Goal: Transaction & Acquisition: Purchase product/service

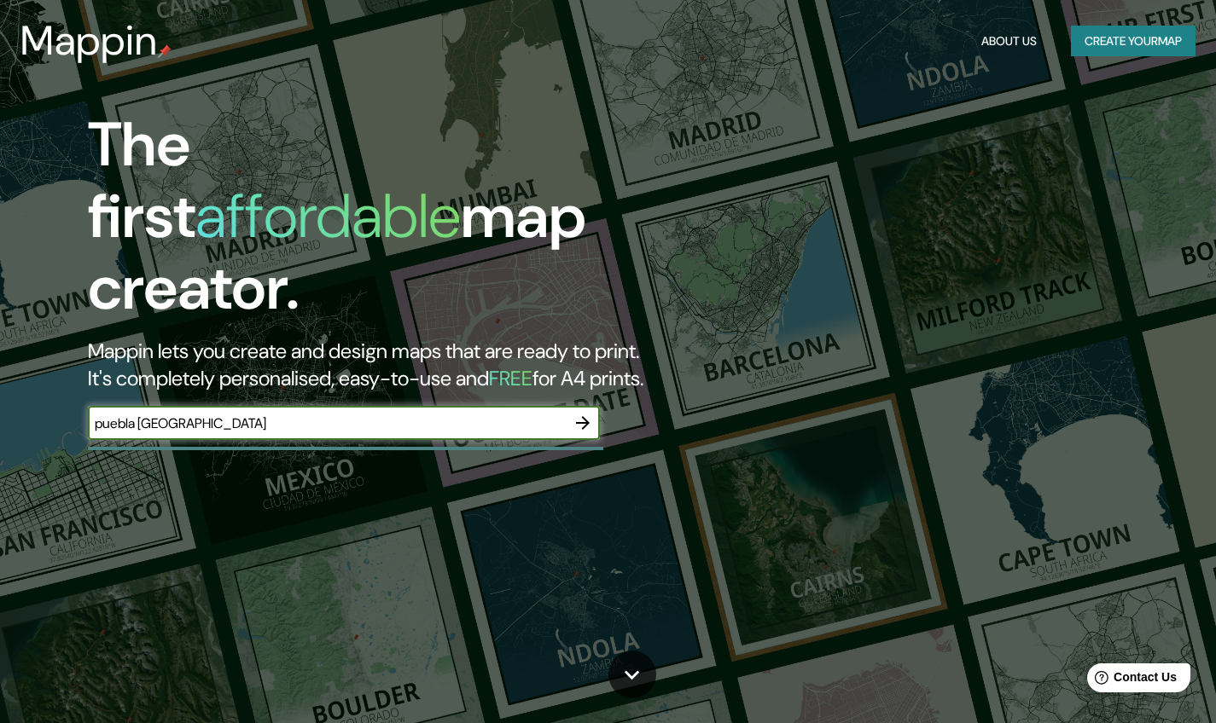
type input "puebla Mexico"
drag, startPoint x: 0, startPoint y: 0, endPoint x: 584, endPoint y: 348, distance: 680.1
click at [584, 413] on icon "button" at bounding box center [582, 423] width 20 height 20
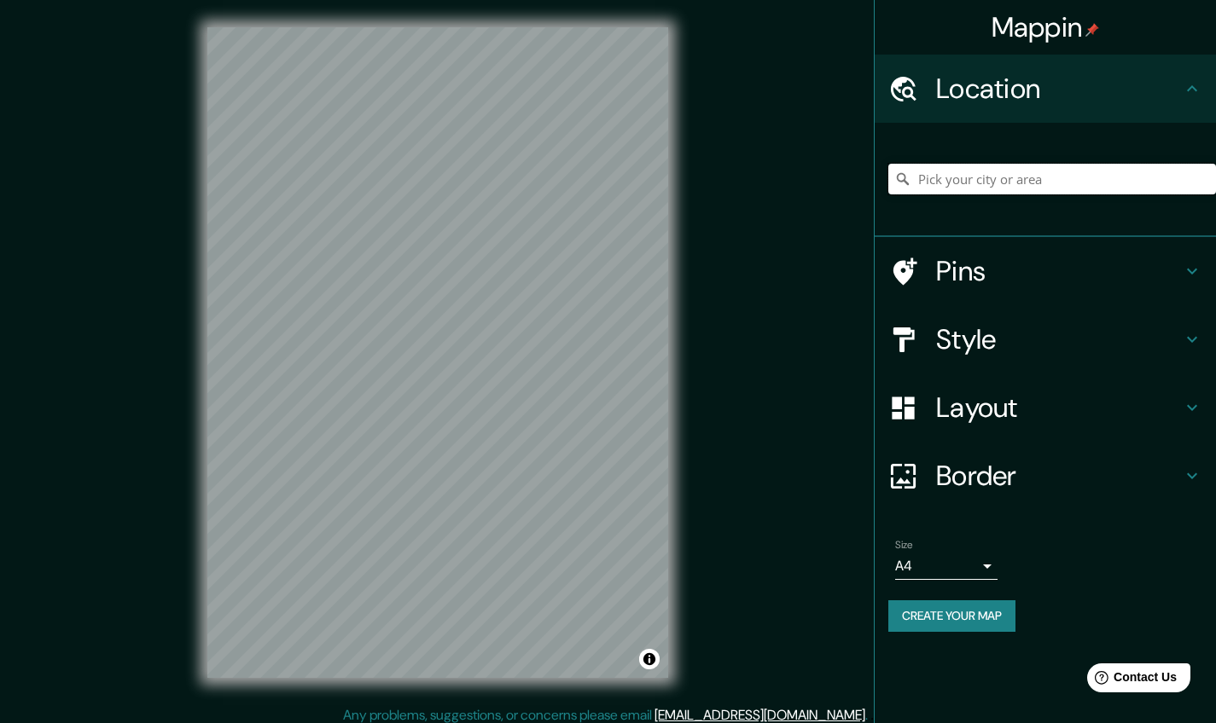
click at [1018, 185] on input "Pick your city or area" at bounding box center [1052, 179] width 328 height 31
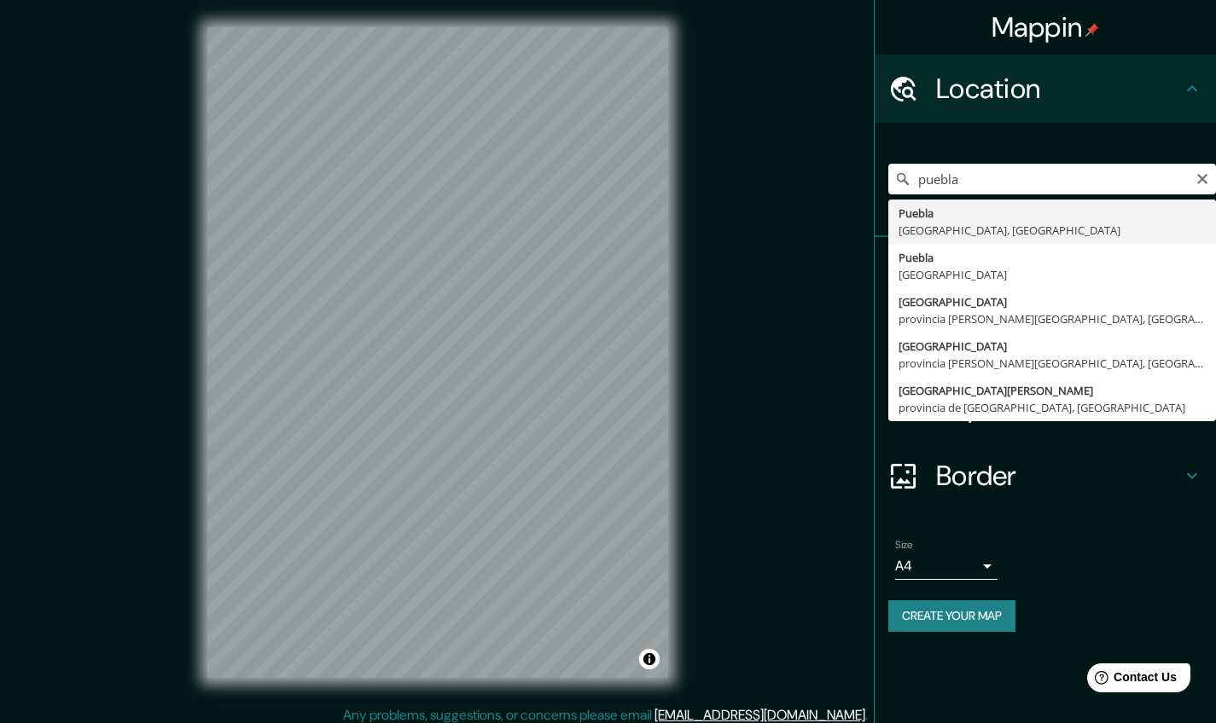
type input "Puebla, Puebla, México"
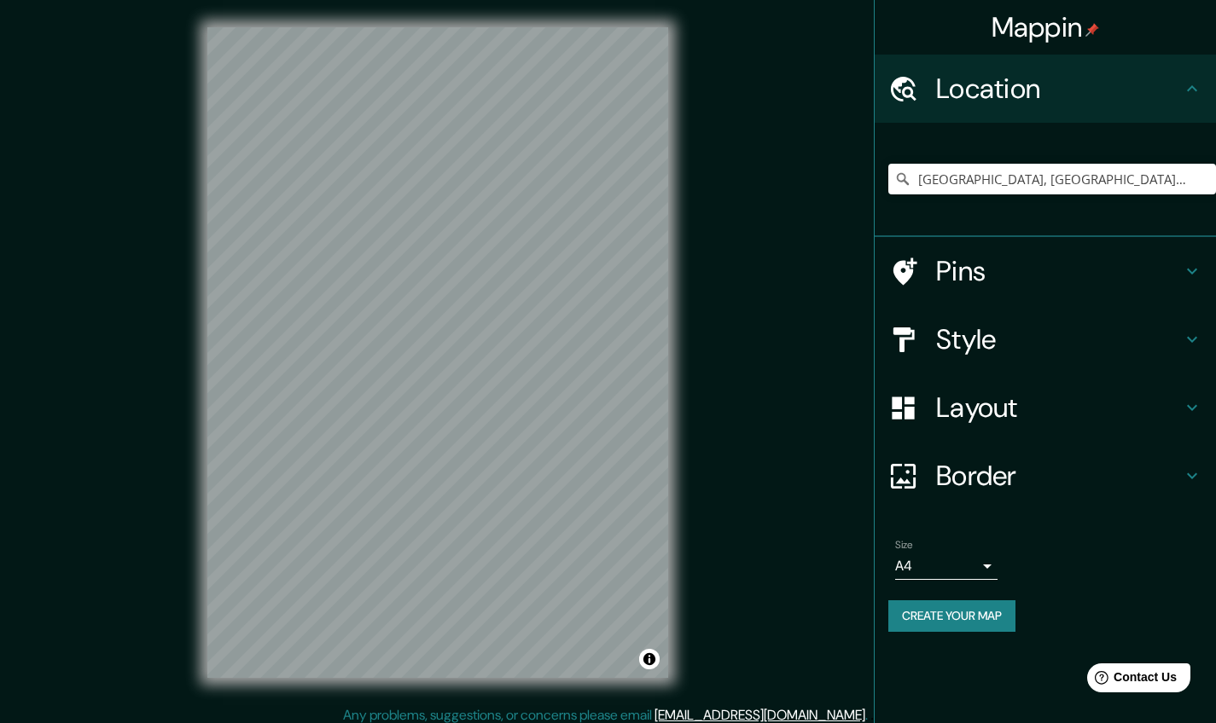
click at [1184, 342] on icon at bounding box center [1191, 339] width 20 height 20
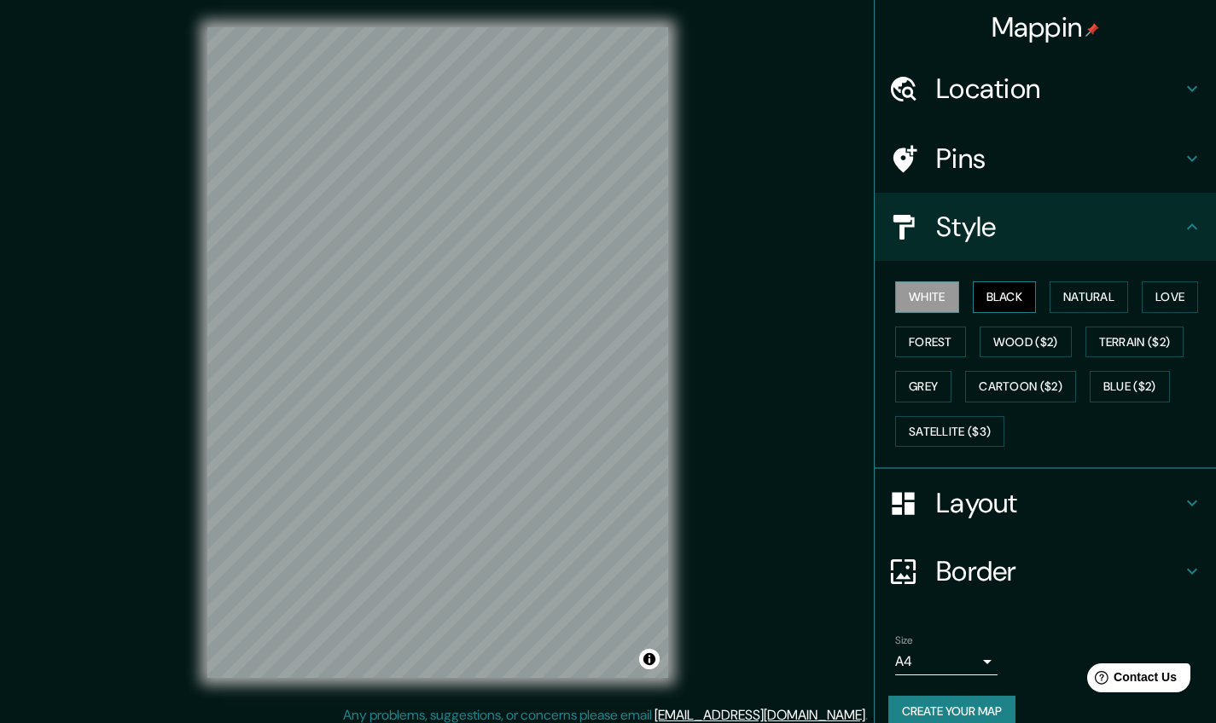
click at [1010, 297] on button "Black" at bounding box center [1004, 297] width 64 height 32
click at [938, 301] on button "White" at bounding box center [927, 297] width 64 height 32
click at [1070, 300] on button "Natural" at bounding box center [1088, 297] width 78 height 32
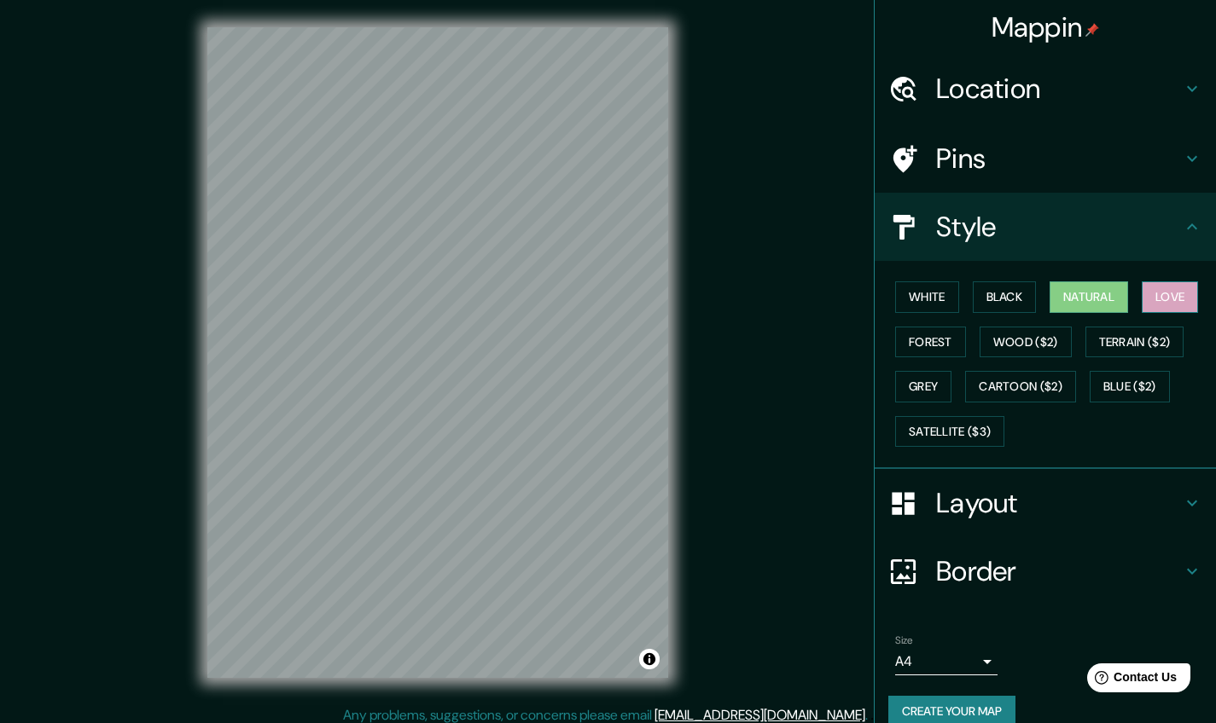
click at [1164, 295] on button "Love" at bounding box center [1169, 297] width 56 height 32
click at [943, 339] on button "Forest" at bounding box center [930, 343] width 71 height 32
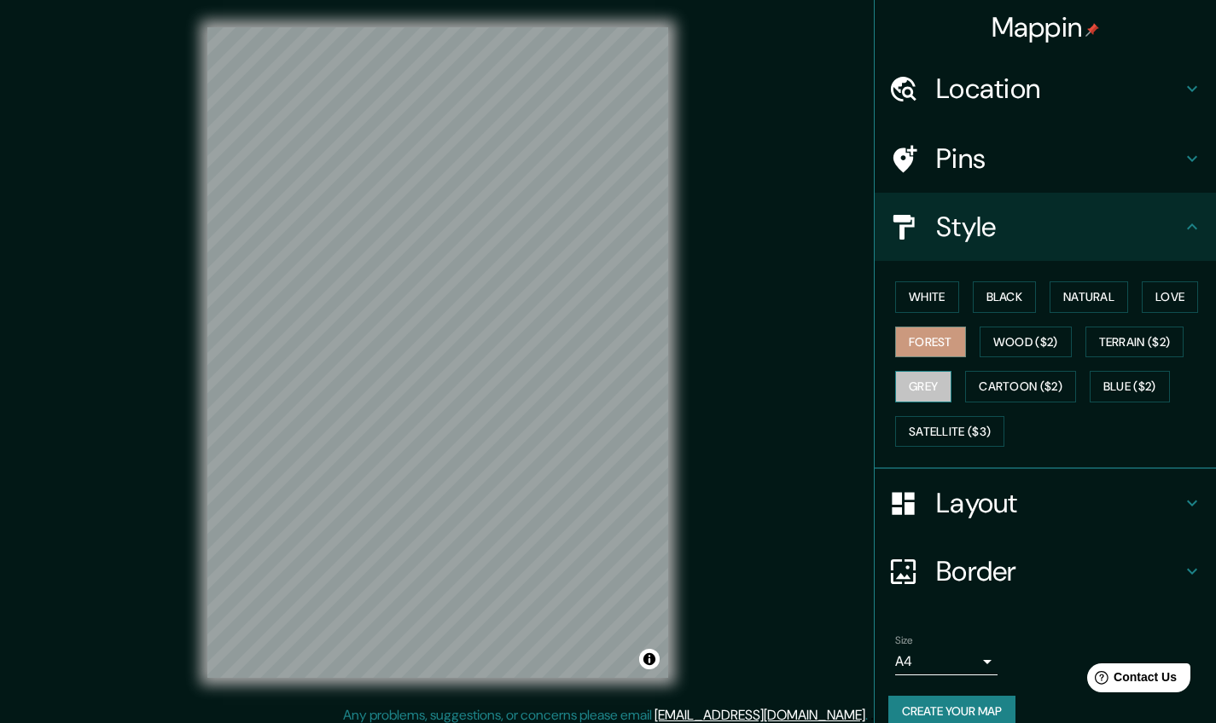
click at [923, 379] on button "Grey" at bounding box center [923, 387] width 56 height 32
click at [927, 302] on button "White" at bounding box center [927, 297] width 64 height 32
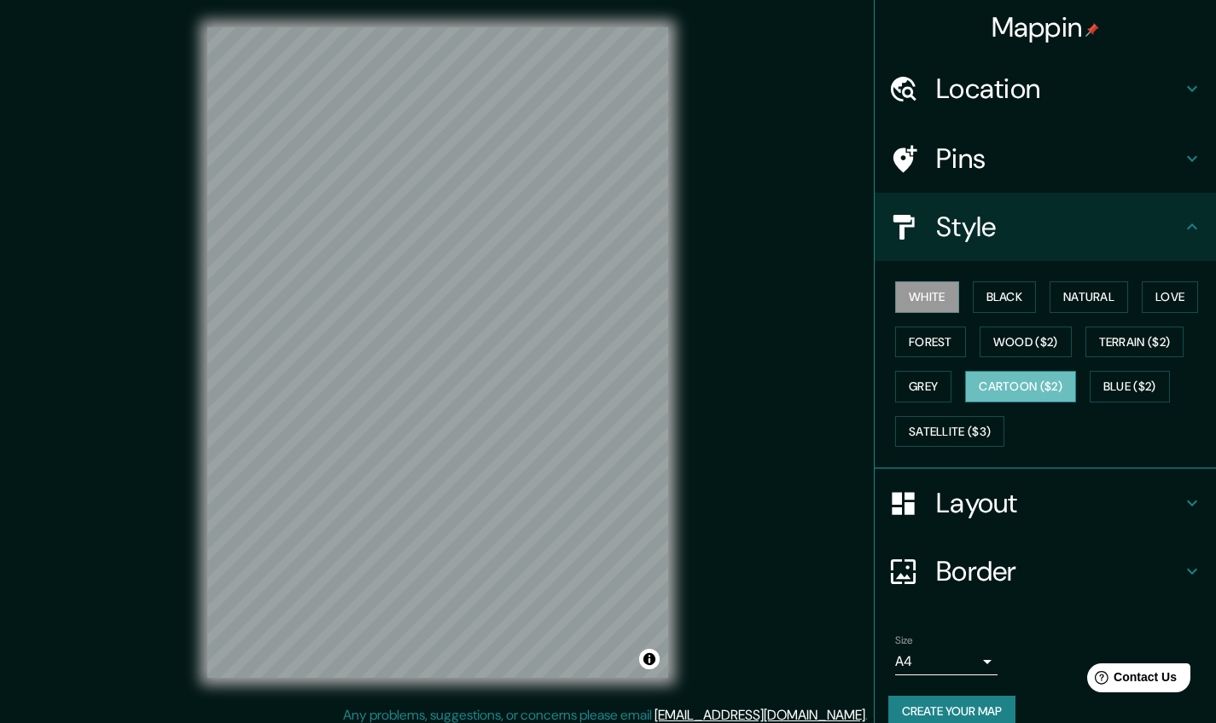
click at [1028, 381] on button "Cartoon ($2)" at bounding box center [1020, 387] width 111 height 32
click at [1127, 392] on button "Blue ($2)" at bounding box center [1129, 387] width 80 height 32
click at [1053, 391] on button "Cartoon ($2)" at bounding box center [1020, 387] width 111 height 32
click at [989, 426] on button "Satellite ($3)" at bounding box center [949, 432] width 109 height 32
click at [1015, 392] on button "Cartoon ($2)" at bounding box center [1020, 387] width 111 height 32
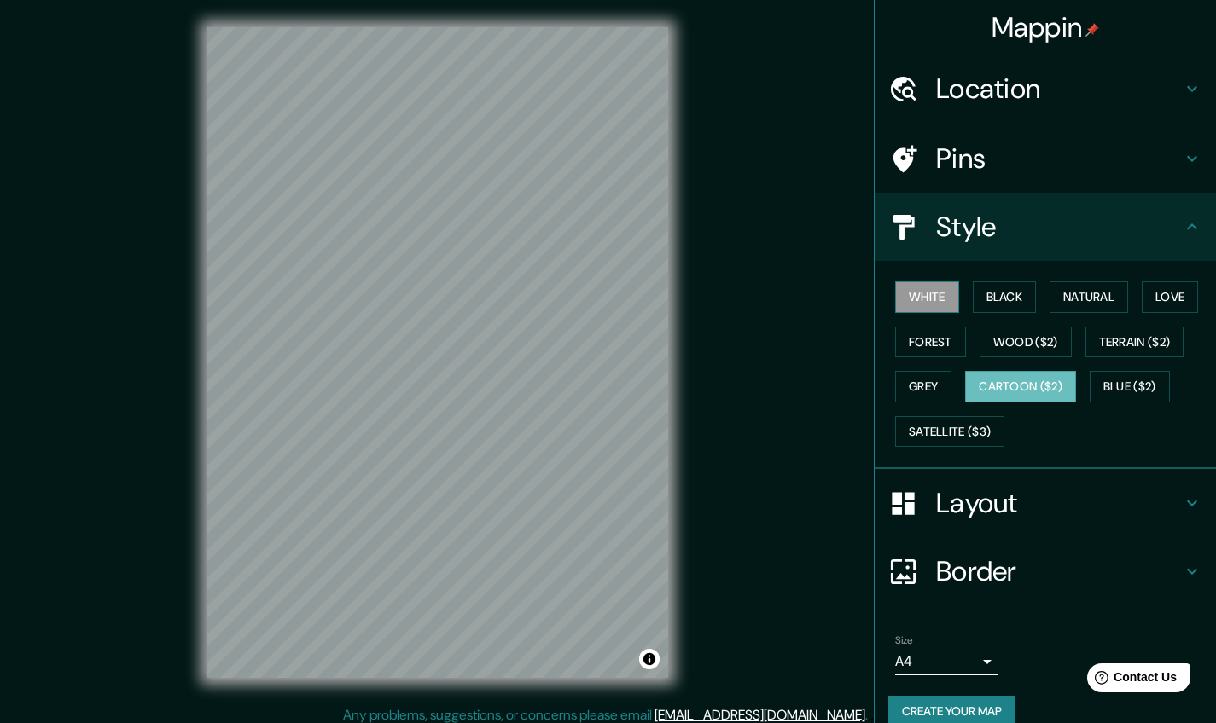
click at [907, 303] on button "White" at bounding box center [927, 297] width 64 height 32
click at [996, 299] on button "Black" at bounding box center [1004, 297] width 64 height 32
click at [920, 303] on button "White" at bounding box center [927, 297] width 64 height 32
click at [1015, 289] on button "Black" at bounding box center [1004, 297] width 64 height 32
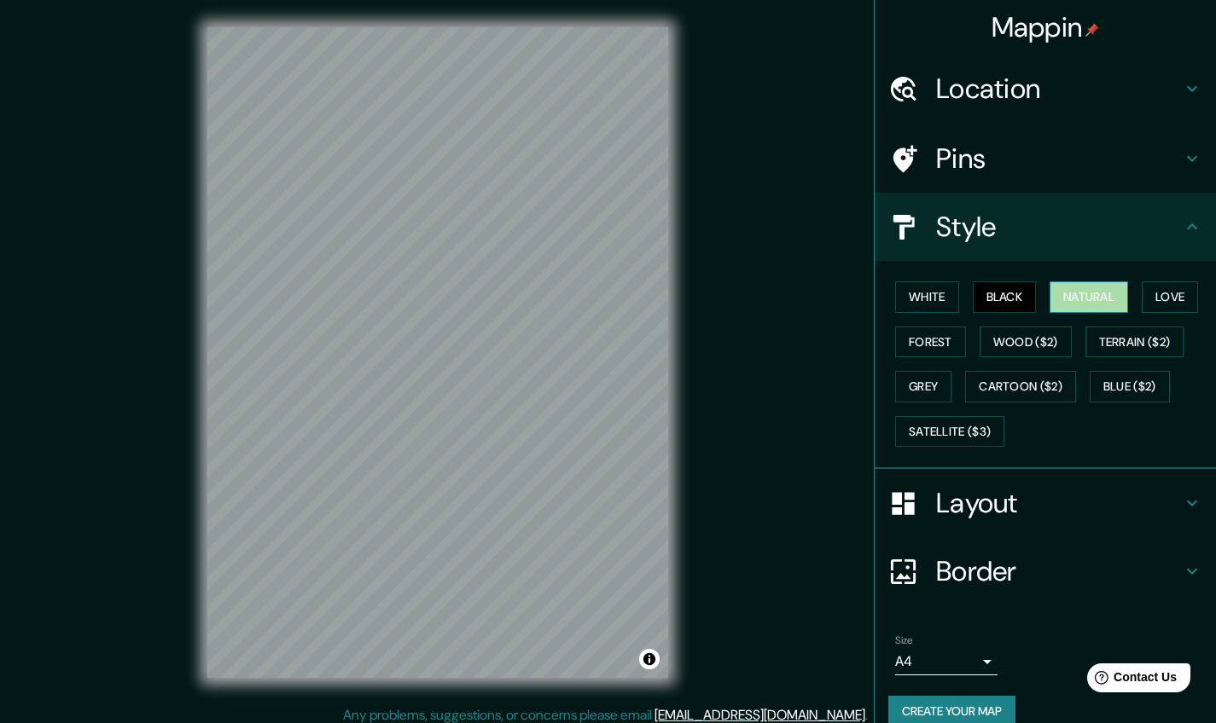
click at [1085, 294] on button "Natural" at bounding box center [1088, 297] width 78 height 32
click at [1150, 299] on button "Love" at bounding box center [1169, 297] width 56 height 32
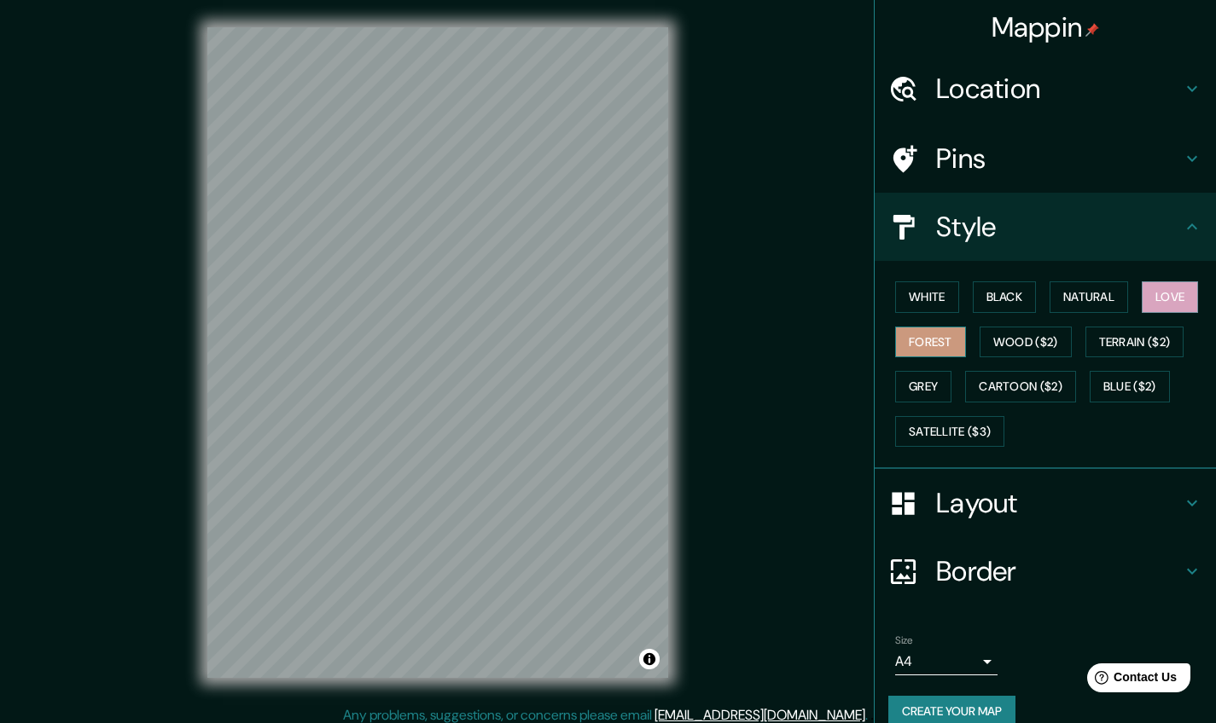
click at [939, 329] on button "Forest" at bounding box center [930, 343] width 71 height 32
click at [1068, 294] on button "Natural" at bounding box center [1088, 297] width 78 height 32
click at [955, 508] on h4 "Layout" at bounding box center [1059, 503] width 246 height 34
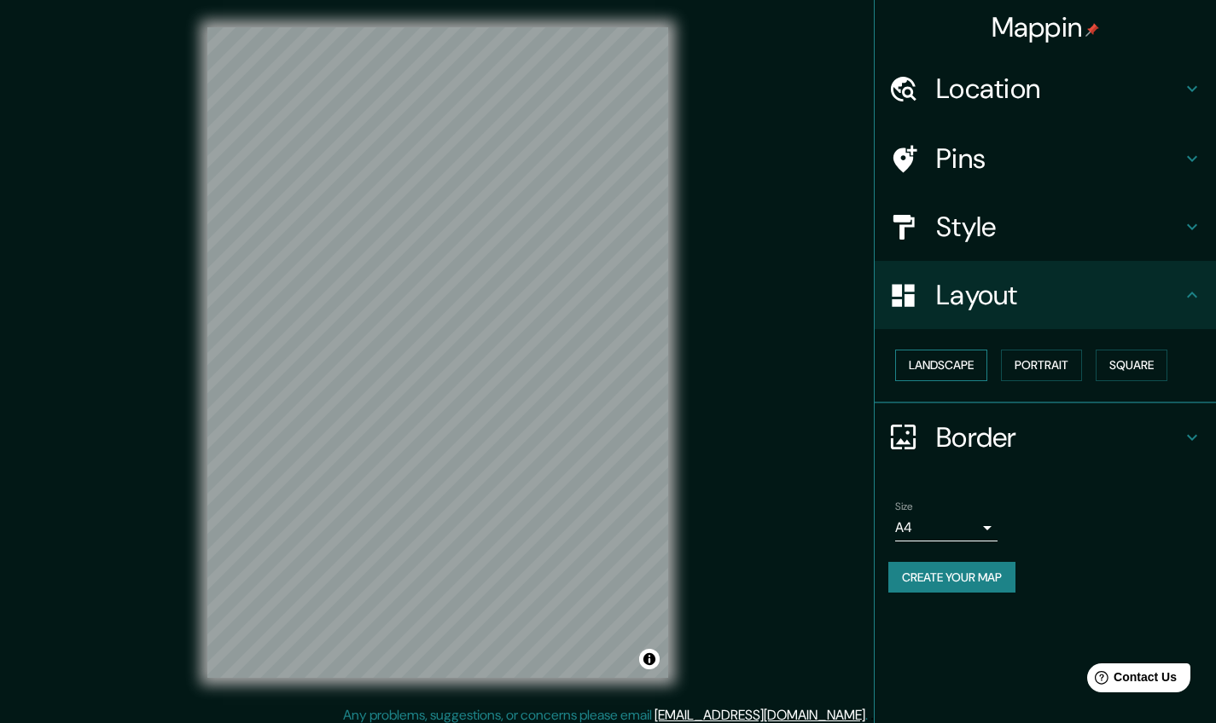
click at [972, 368] on button "Landscape" at bounding box center [941, 366] width 92 height 32
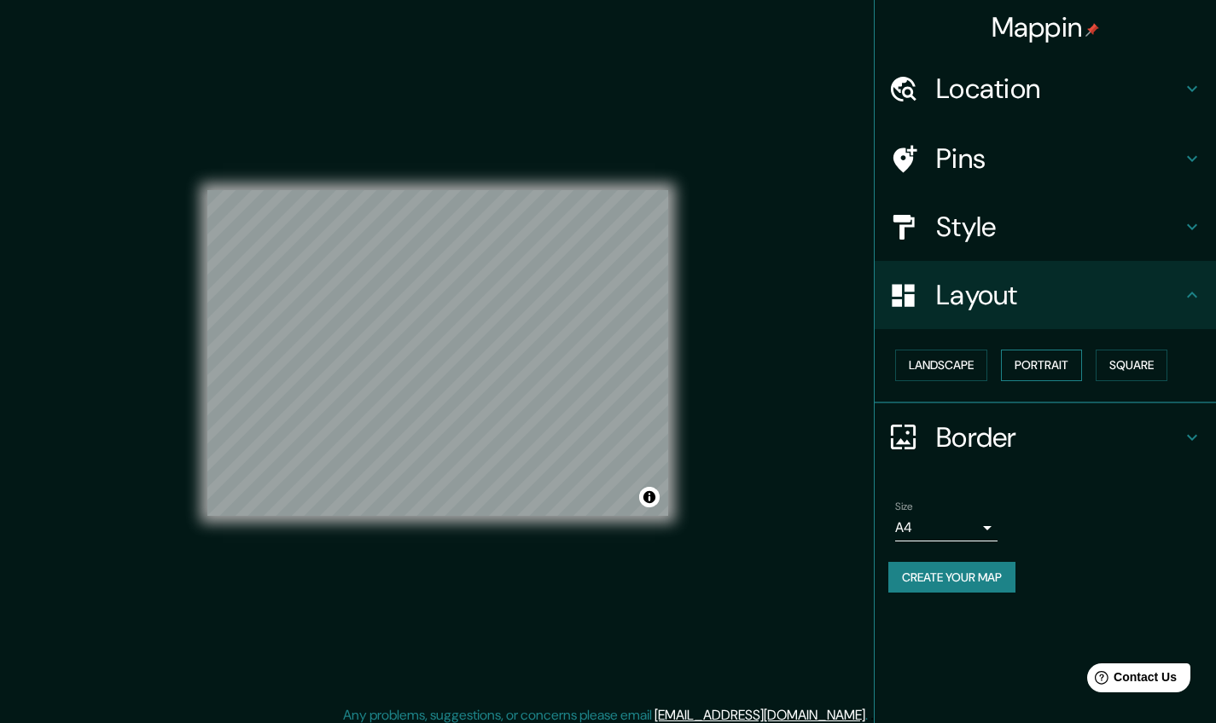
click at [1041, 368] on button "Portrait" at bounding box center [1041, 366] width 81 height 32
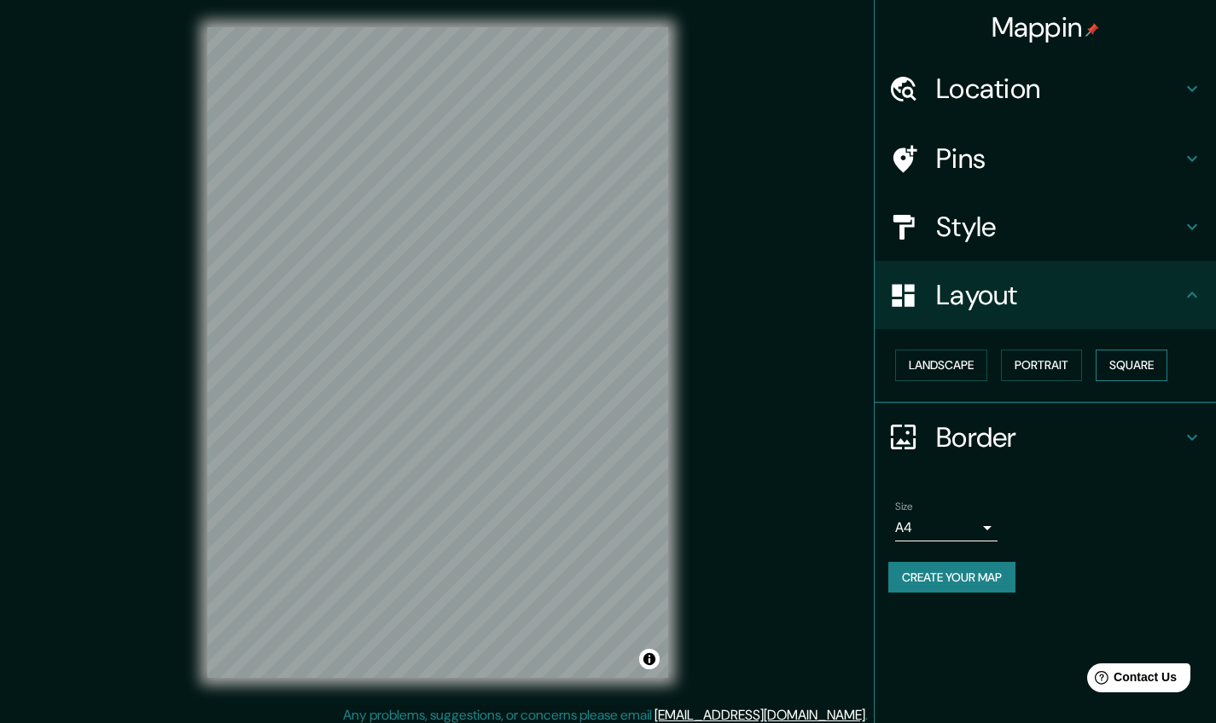
click at [1139, 362] on button "Square" at bounding box center [1131, 366] width 72 height 32
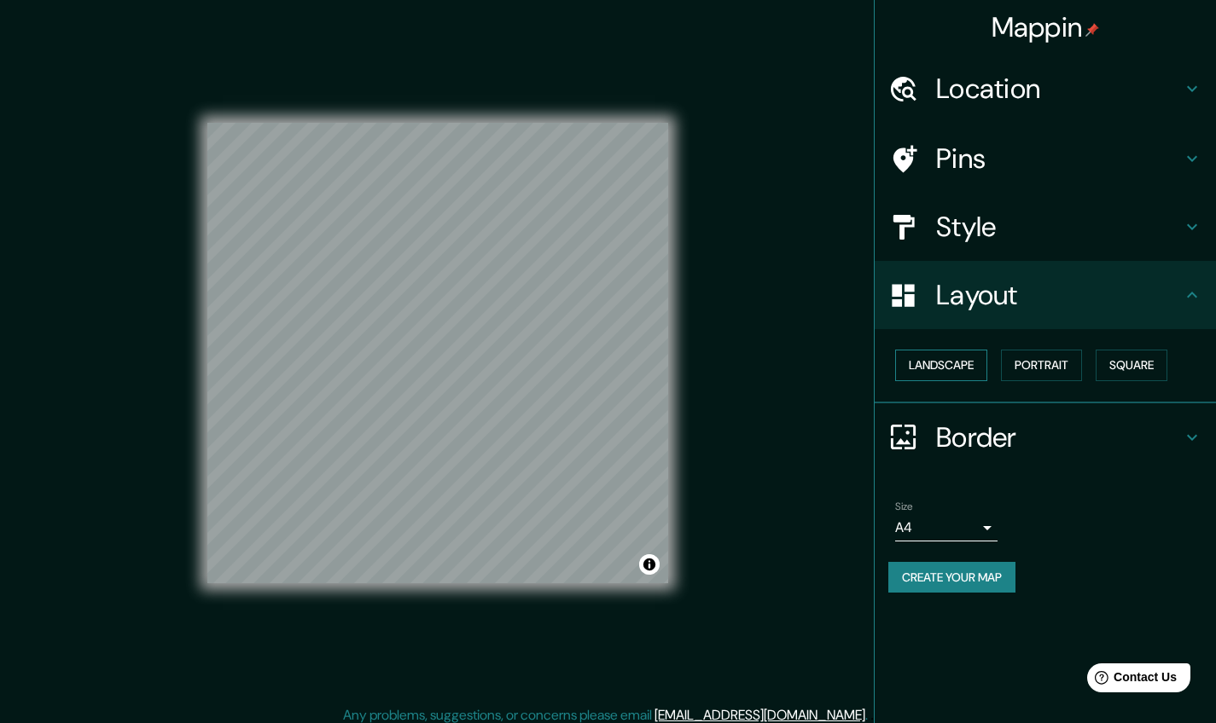
click at [957, 358] on button "Landscape" at bounding box center [941, 366] width 92 height 32
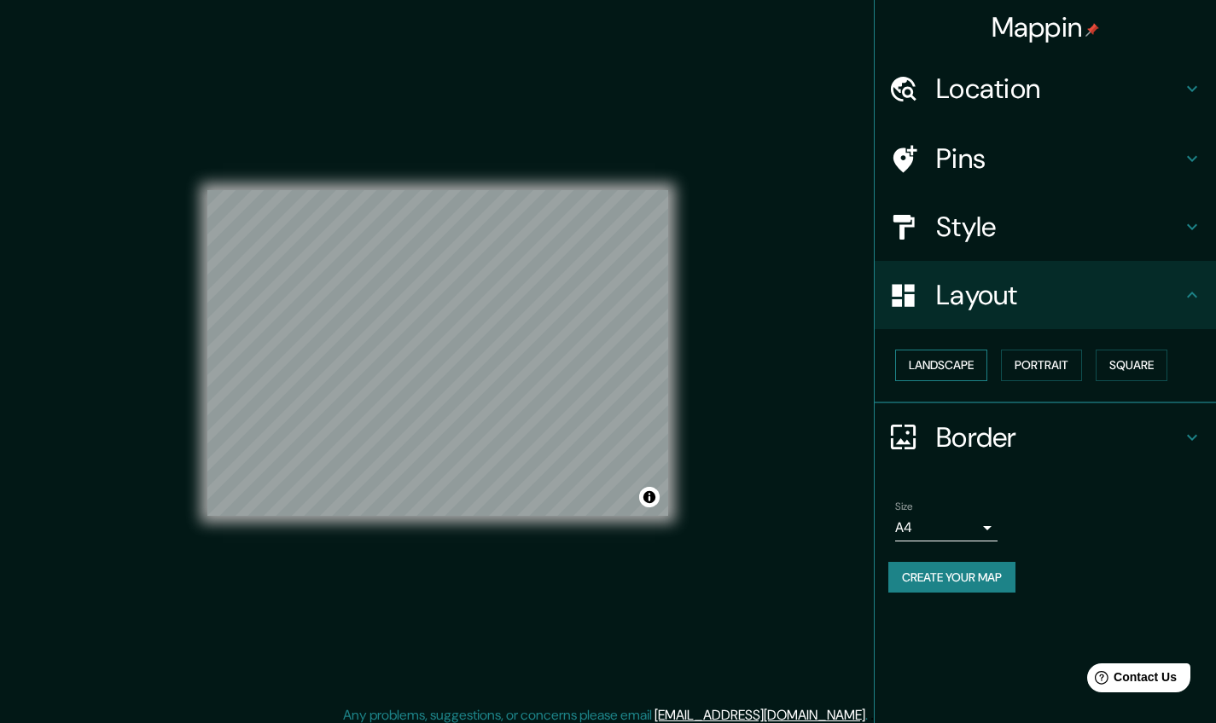
click at [980, 359] on button "Landscape" at bounding box center [941, 366] width 92 height 32
click at [1050, 362] on button "Portrait" at bounding box center [1041, 366] width 81 height 32
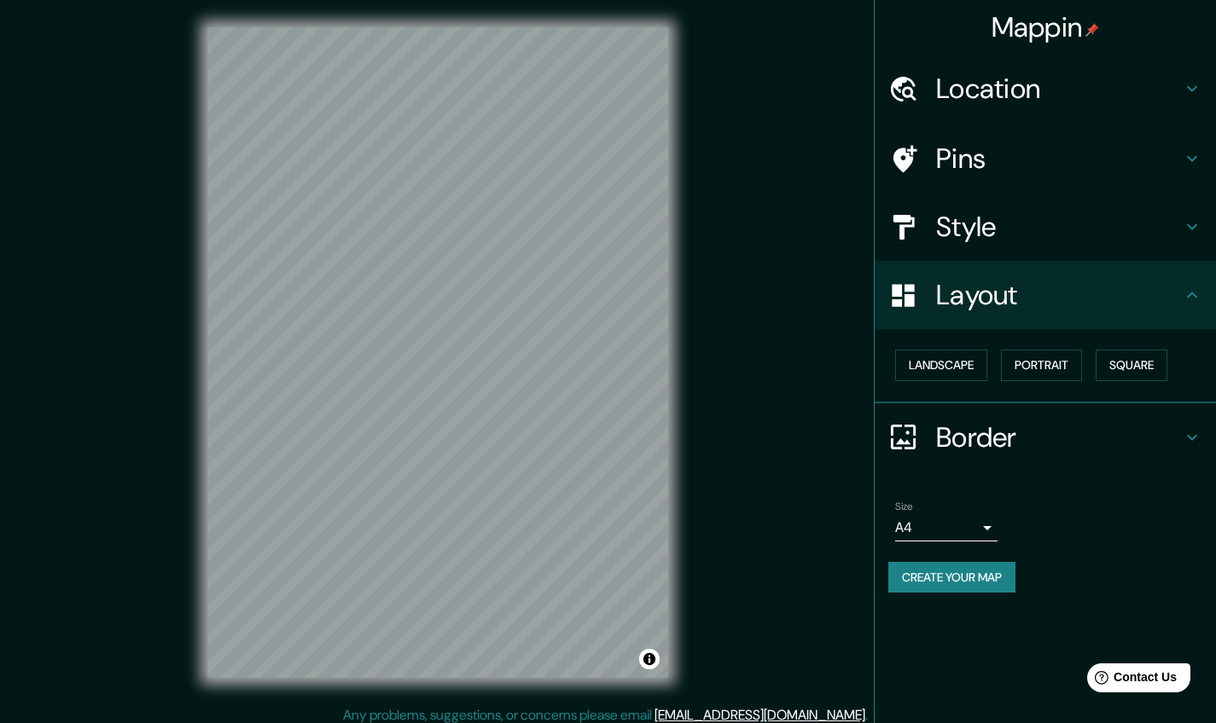
click at [965, 380] on div "Landscape Portrait Square" at bounding box center [1052, 365] width 328 height 45
click at [965, 374] on button "Landscape" at bounding box center [941, 366] width 92 height 32
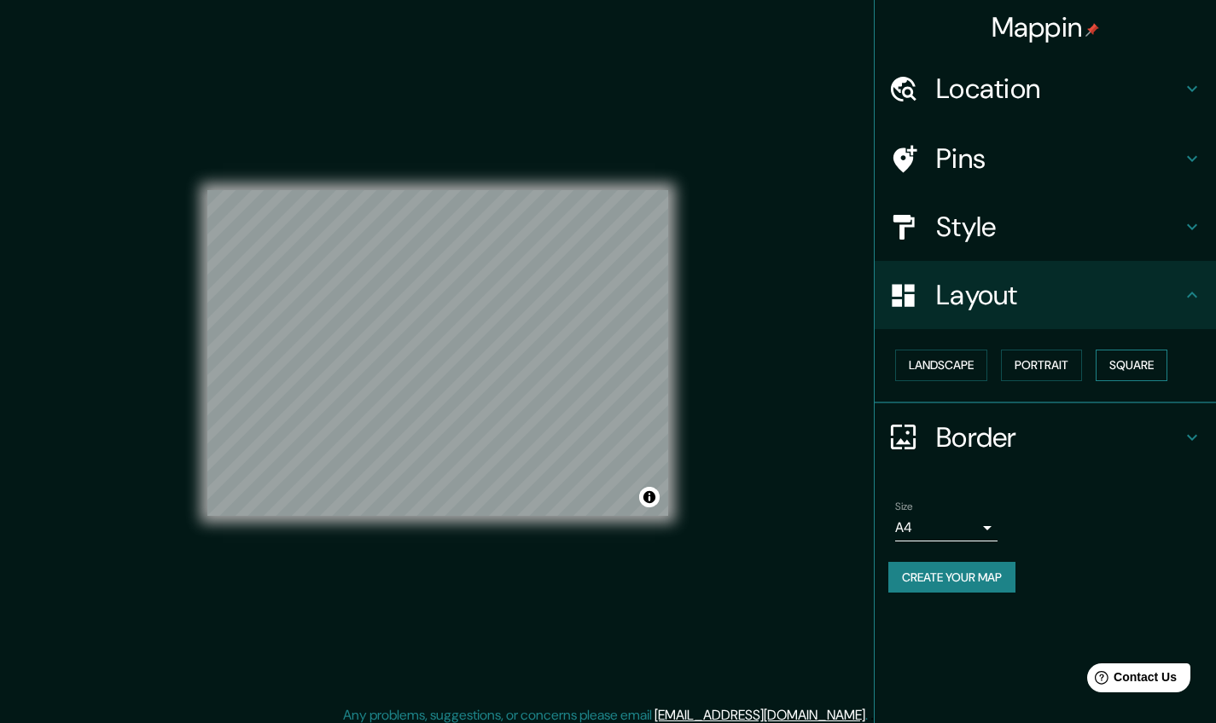
click at [1128, 360] on button "Square" at bounding box center [1131, 366] width 72 height 32
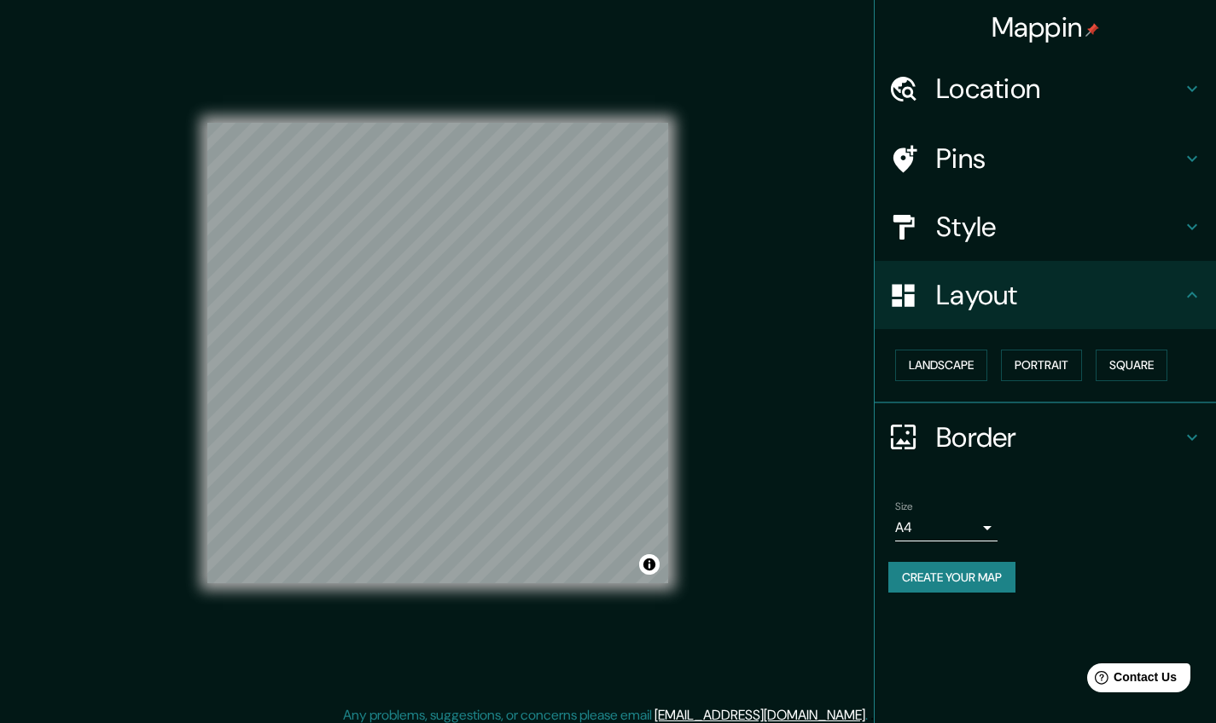
click at [979, 516] on body "Mappin Location Puebla, Puebla, México Pins Style Layout Landscape Portrait Squ…" at bounding box center [608, 361] width 1216 height 723
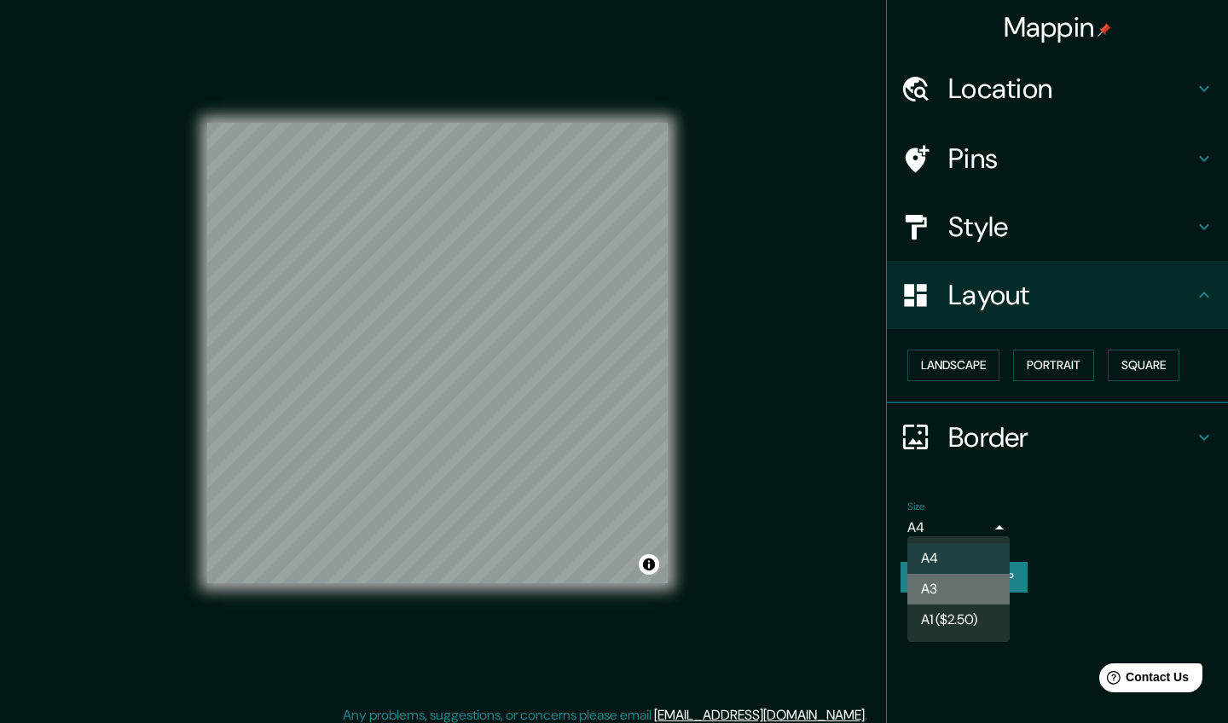
click at [978, 578] on li "A3" at bounding box center [959, 589] width 102 height 31
type input "a4"
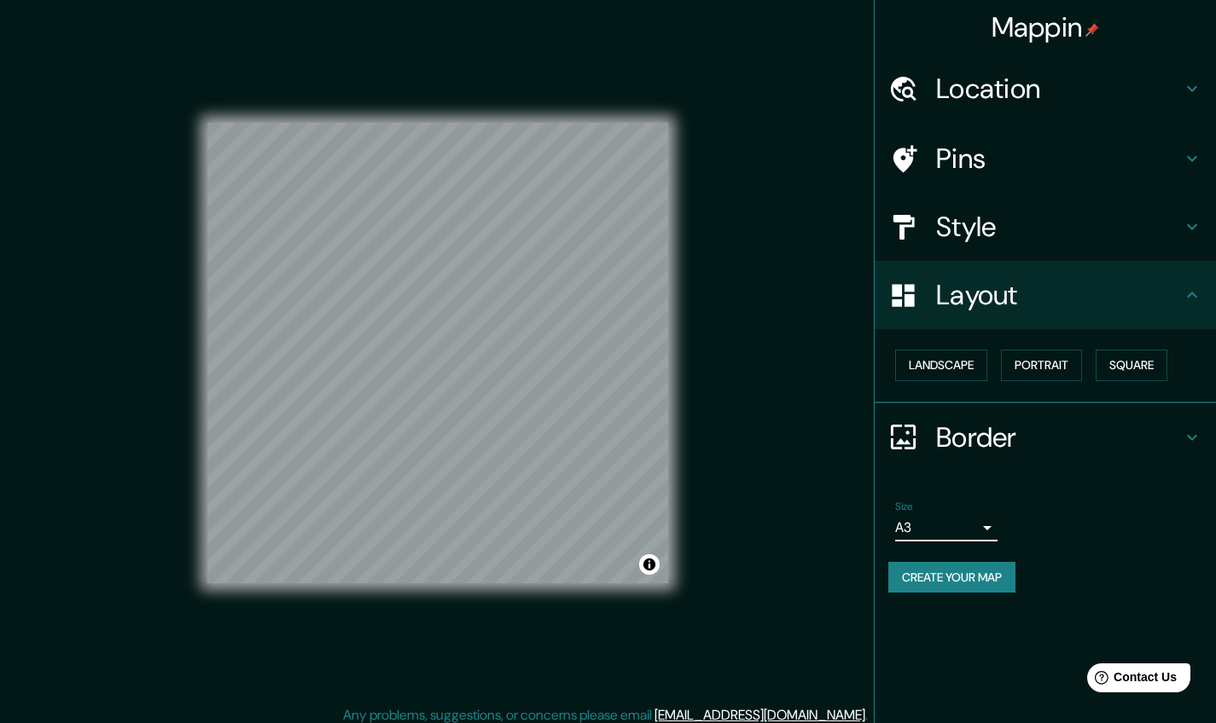
click at [987, 572] on button "Create your map" at bounding box center [951, 578] width 127 height 32
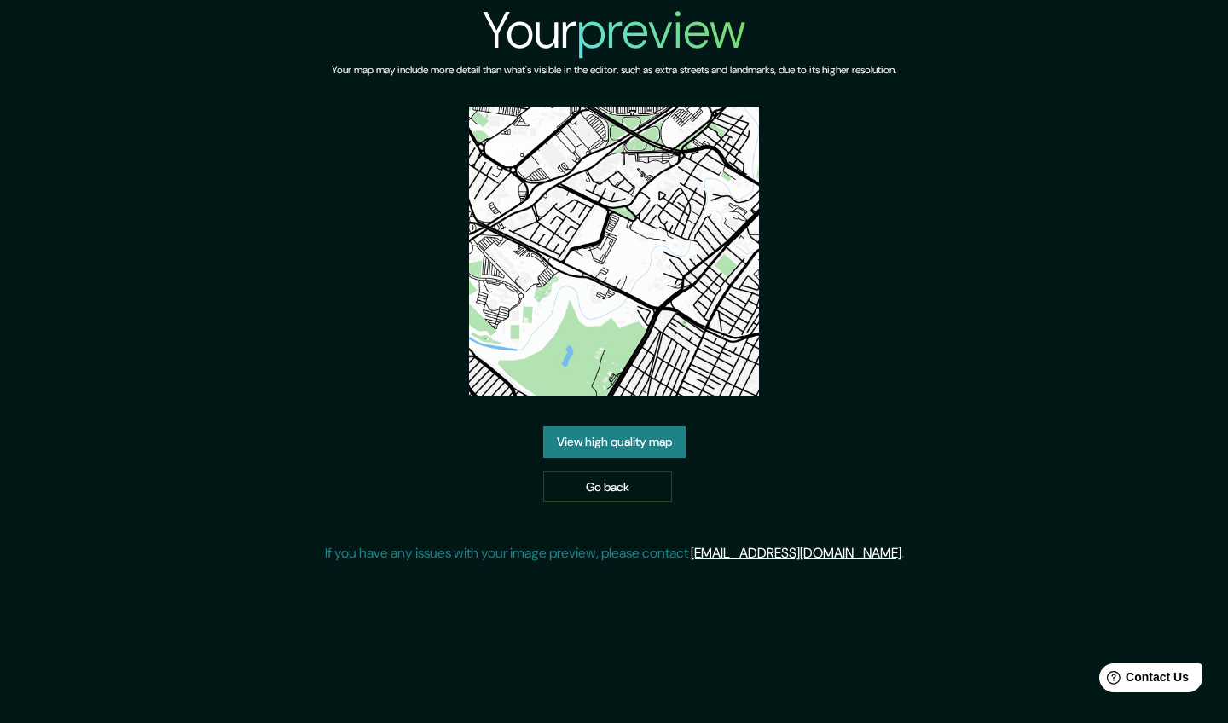
click at [635, 452] on link "View high quality map" at bounding box center [614, 443] width 142 height 32
click at [596, 276] on img at bounding box center [613, 251] width 289 height 289
click at [605, 495] on link "Go back" at bounding box center [607, 488] width 129 height 32
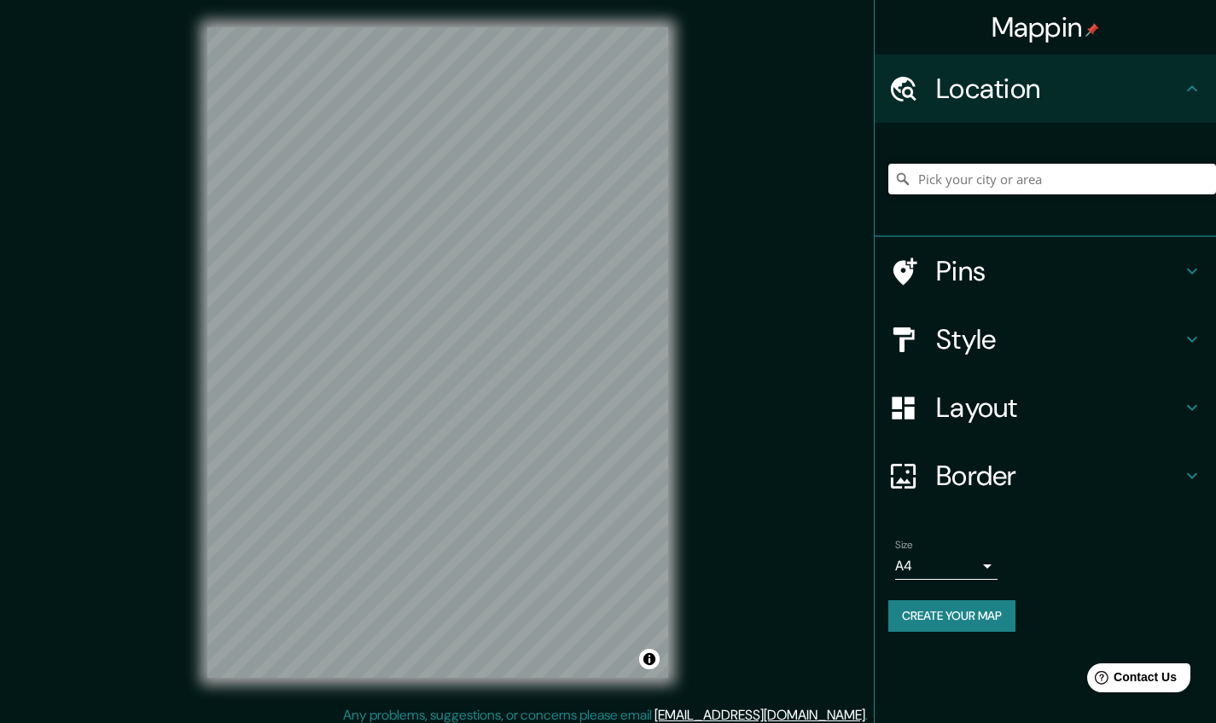
click at [1014, 189] on input "Pick your city or area" at bounding box center [1052, 179] width 328 height 31
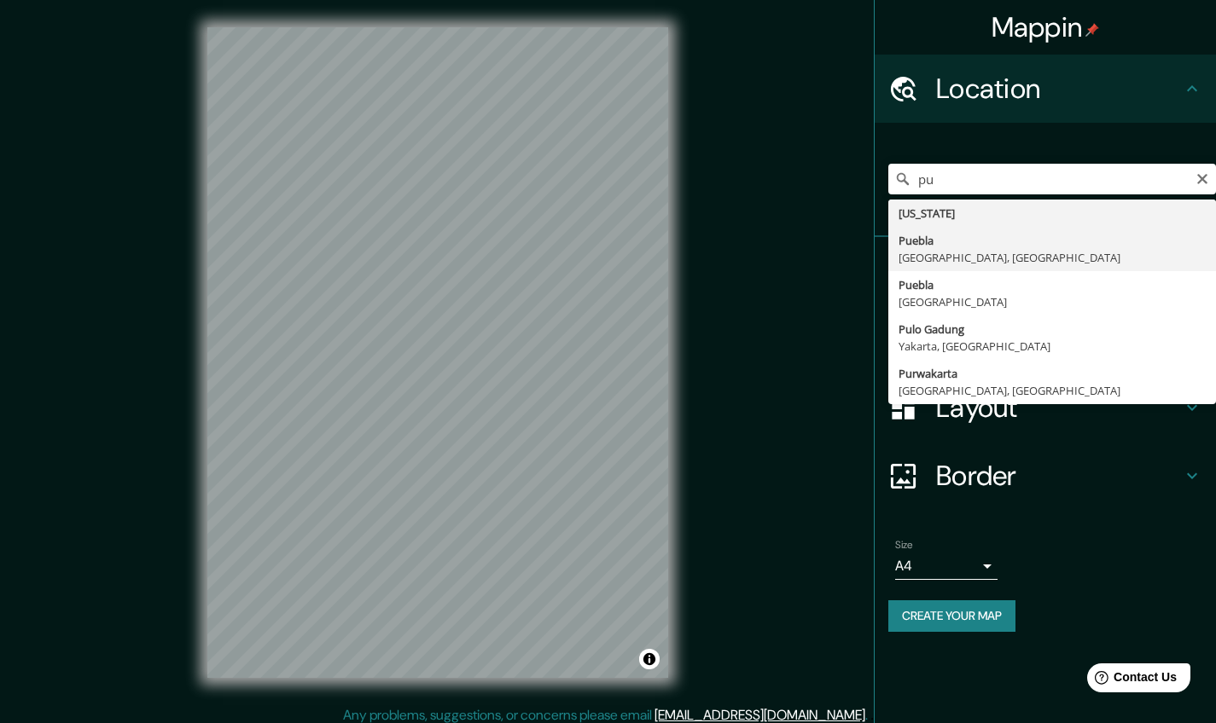
type input "Puebla, Puebla, México"
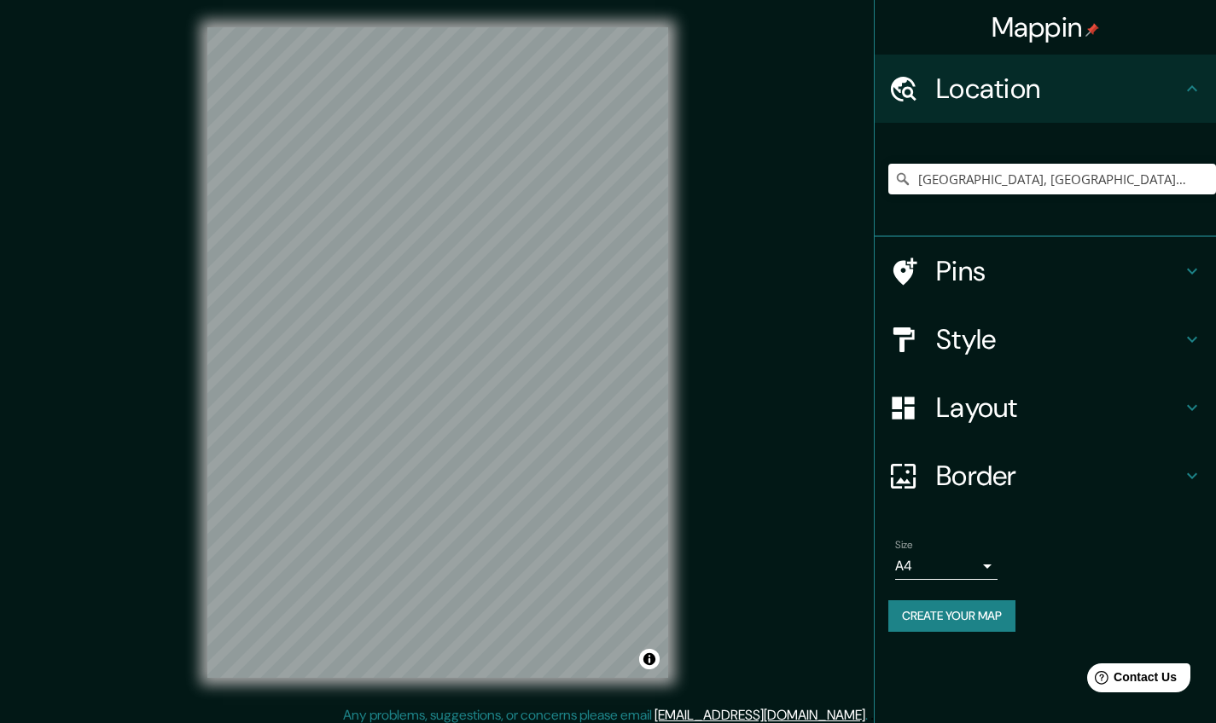
click at [1066, 286] on h4 "Pins" at bounding box center [1059, 271] width 246 height 34
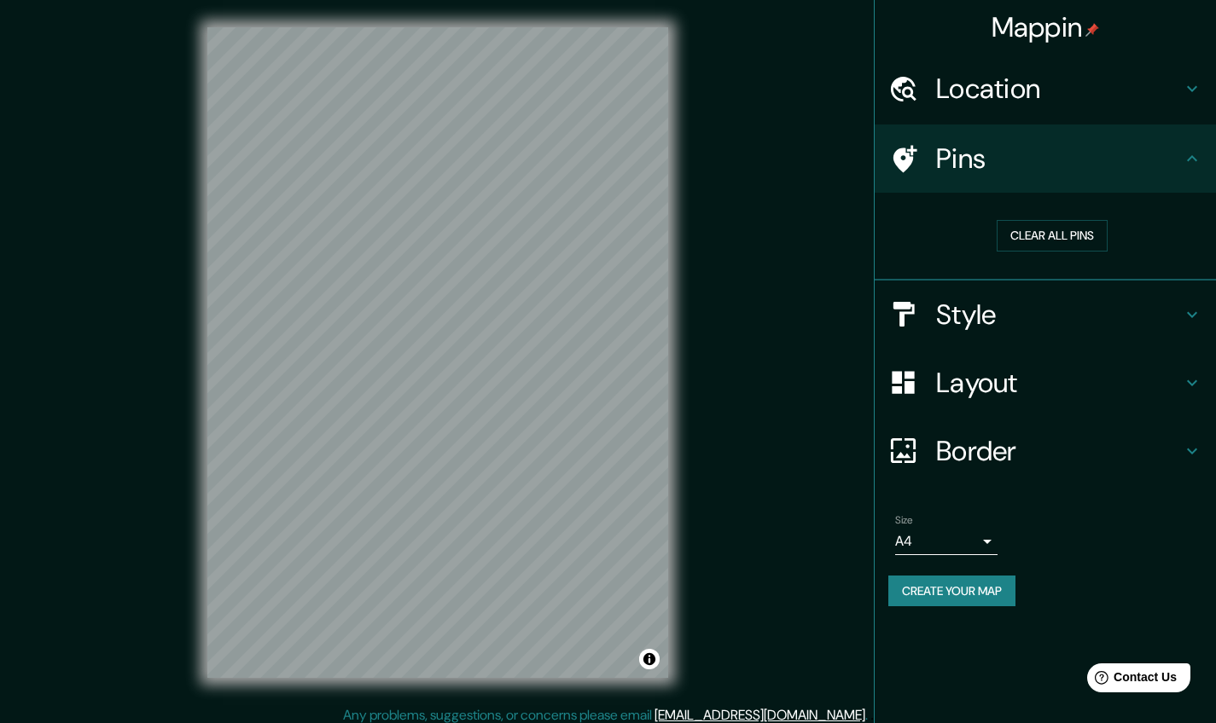
click at [1066, 286] on div "Style" at bounding box center [1044, 315] width 341 height 68
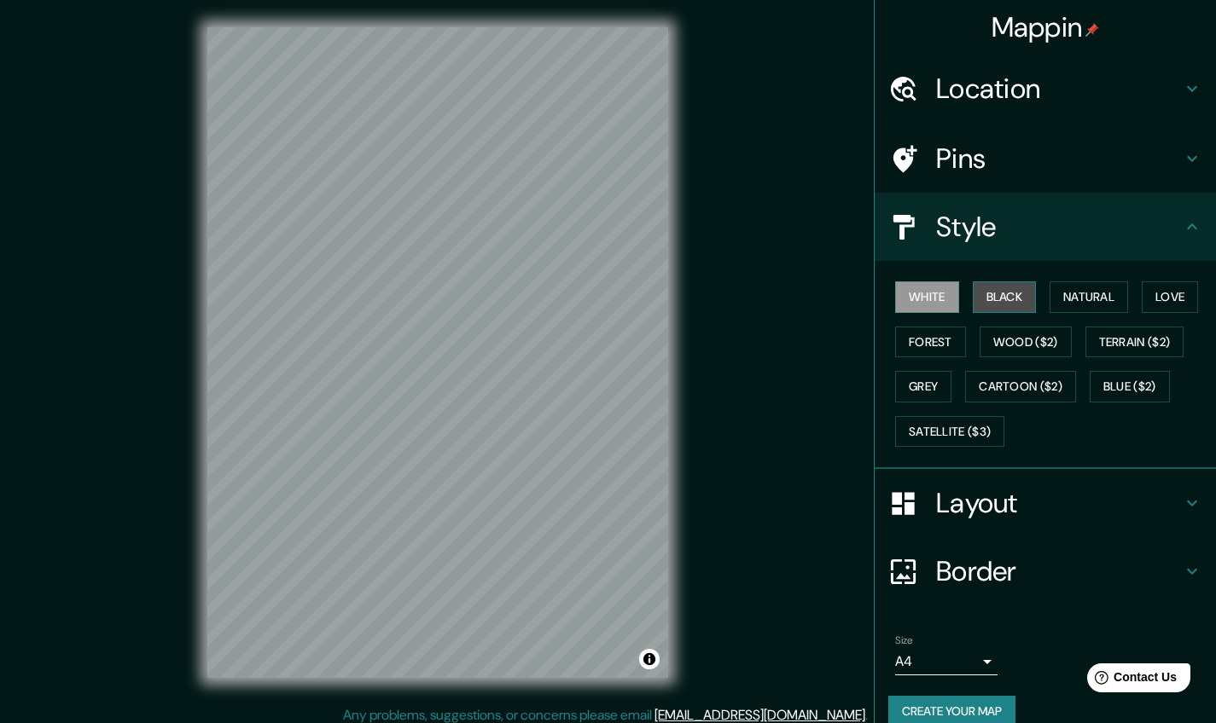
click at [1001, 301] on button "Black" at bounding box center [1004, 297] width 64 height 32
click at [939, 287] on button "White" at bounding box center [927, 297] width 64 height 32
click at [188, 421] on div "© Mapbox © OpenStreetMap Improve this map" at bounding box center [437, 352] width 515 height 705
click at [932, 340] on button "Forest" at bounding box center [930, 343] width 71 height 32
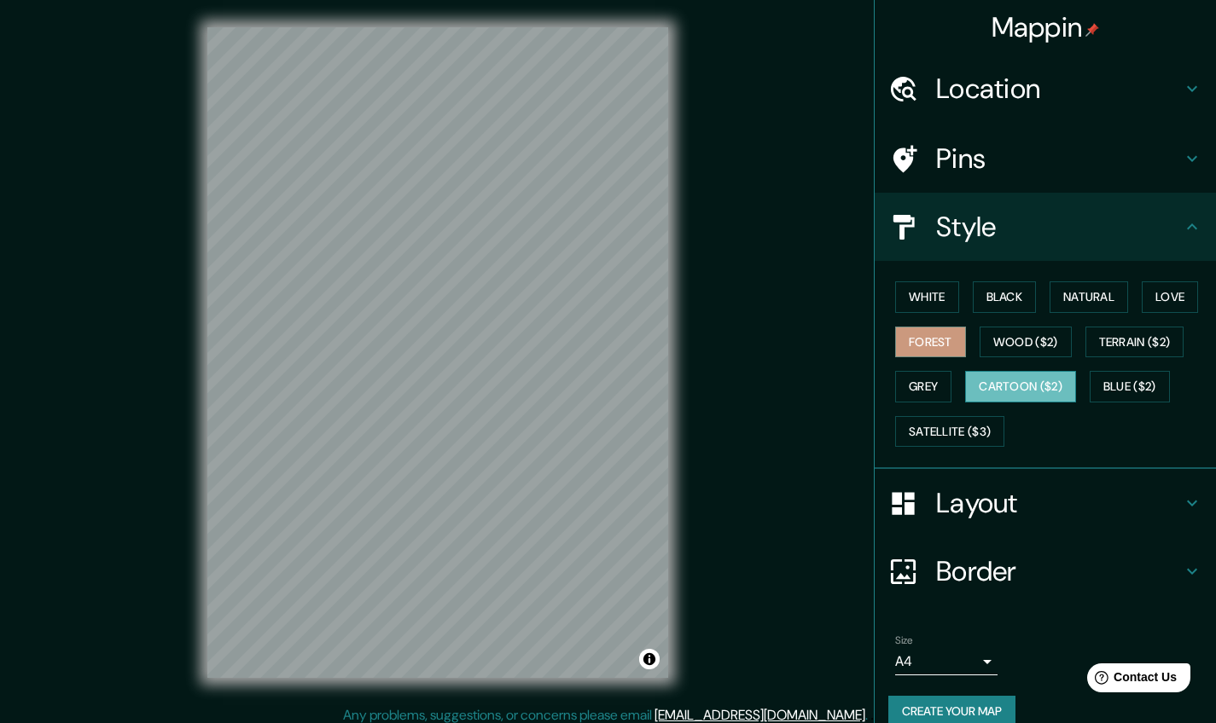
click at [1008, 375] on button "Cartoon ($2)" at bounding box center [1020, 387] width 111 height 32
click at [921, 284] on button "White" at bounding box center [927, 297] width 64 height 32
click at [972, 497] on h4 "Layout" at bounding box center [1059, 503] width 246 height 34
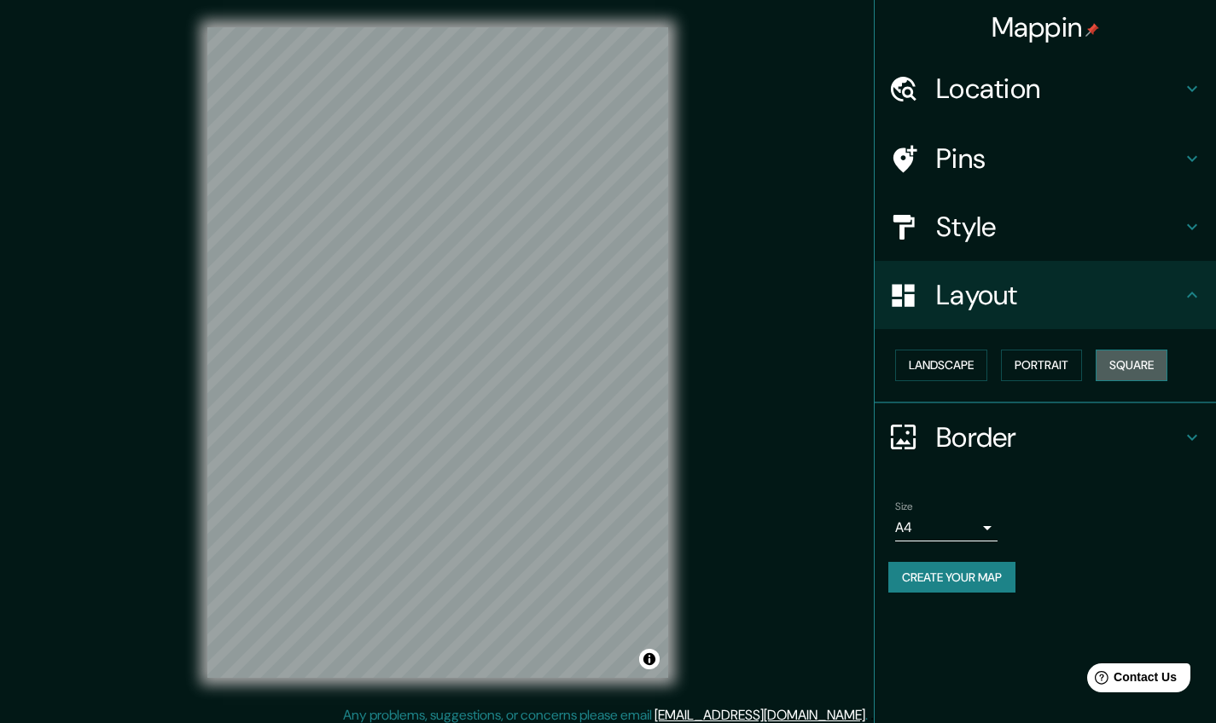
click at [1128, 357] on button "Square" at bounding box center [1131, 366] width 72 height 32
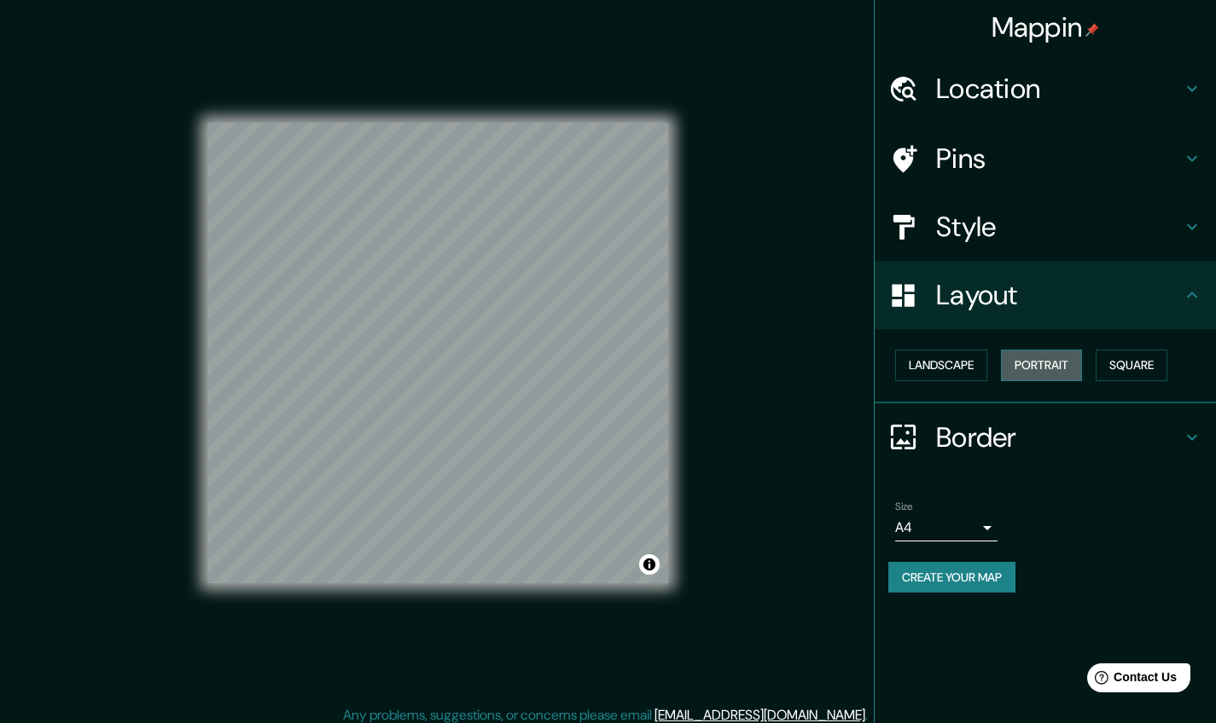
click at [1053, 354] on button "Portrait" at bounding box center [1041, 366] width 81 height 32
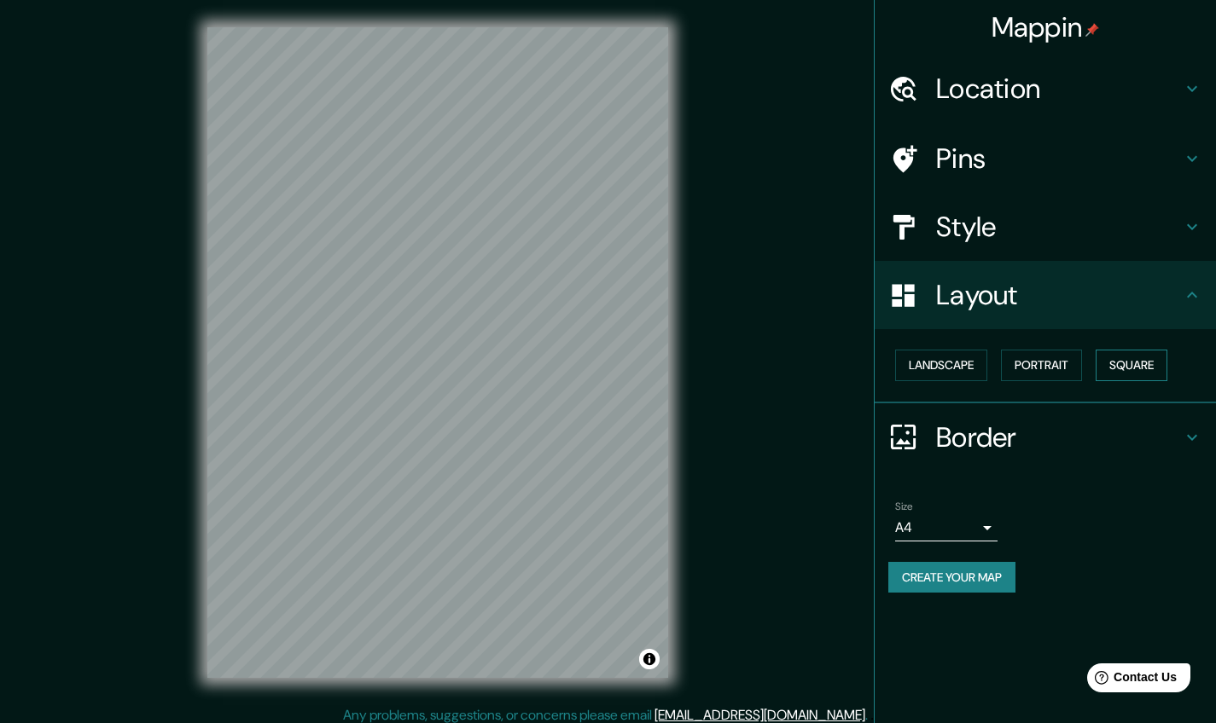
click at [1135, 371] on button "Square" at bounding box center [1131, 366] width 72 height 32
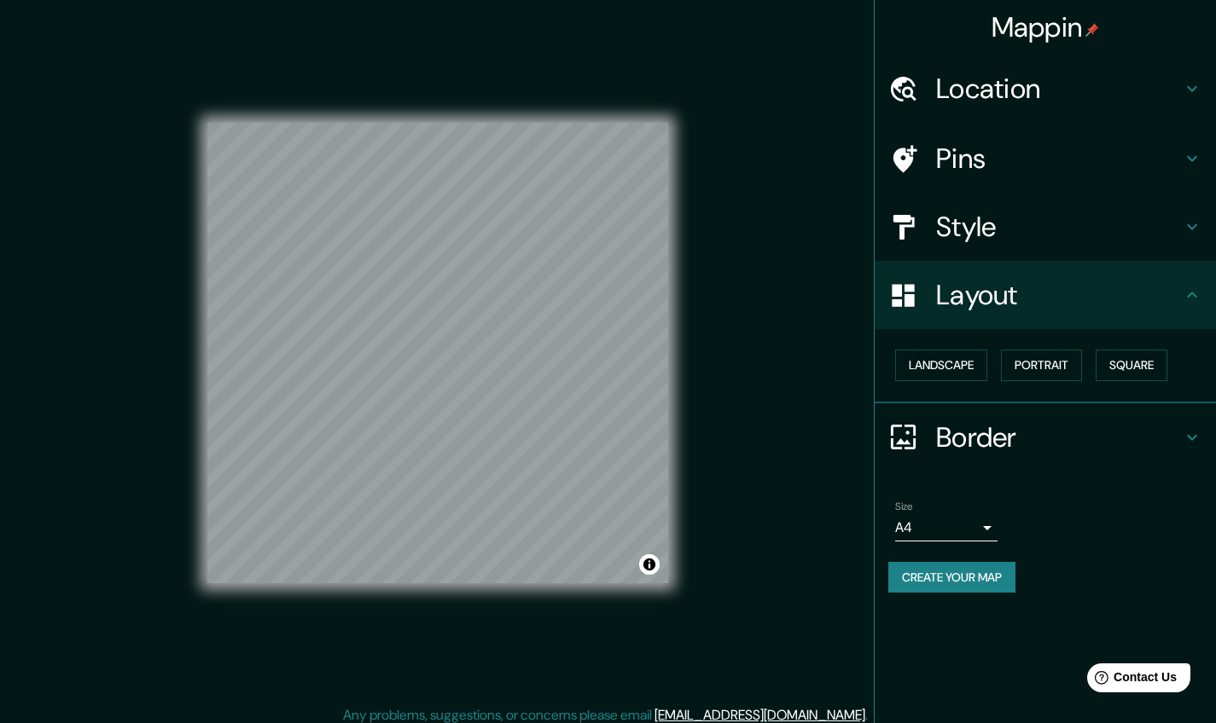
click at [1070, 241] on div "Style" at bounding box center [1044, 227] width 341 height 68
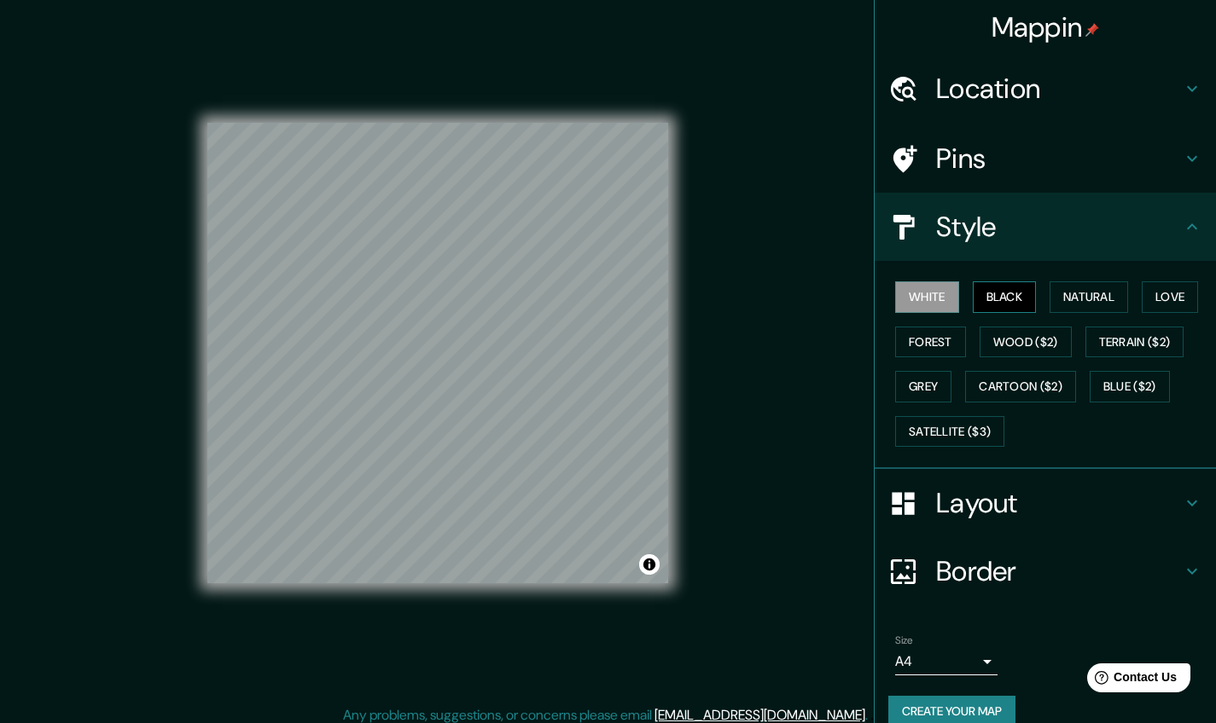
click at [1000, 302] on button "Black" at bounding box center [1004, 297] width 64 height 32
click at [1071, 297] on button "Natural" at bounding box center [1088, 297] width 78 height 32
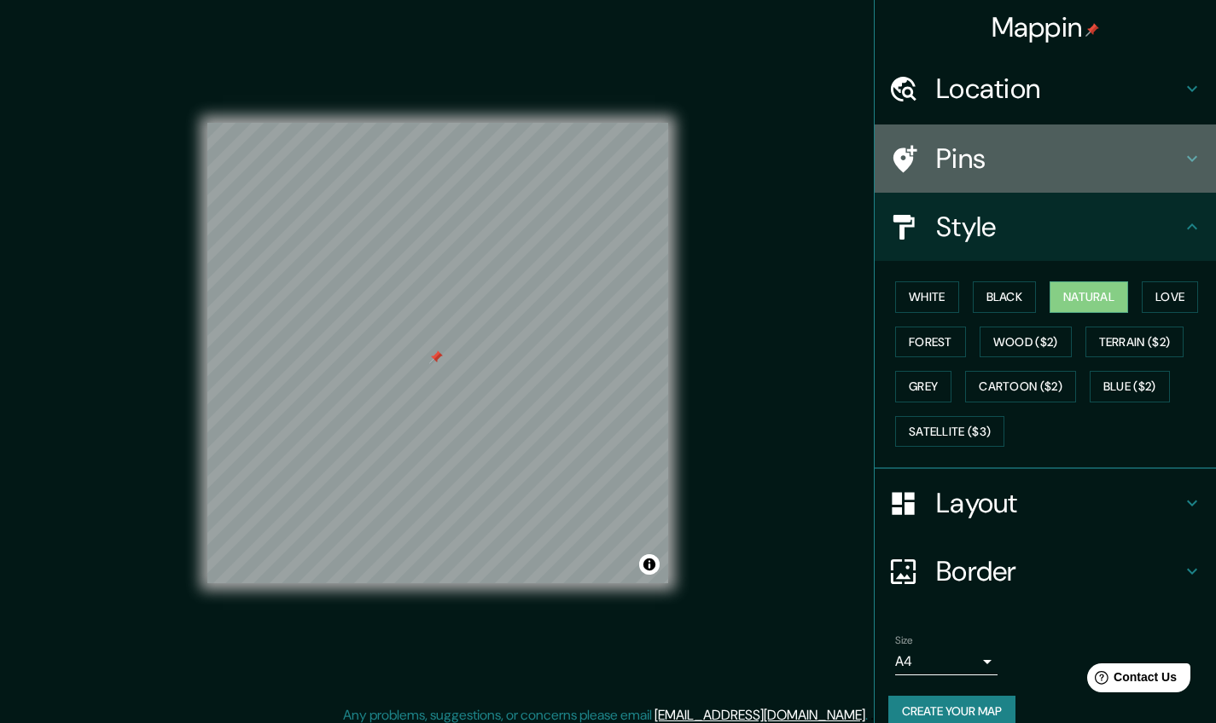
click at [1049, 178] on div "Pins" at bounding box center [1044, 159] width 341 height 68
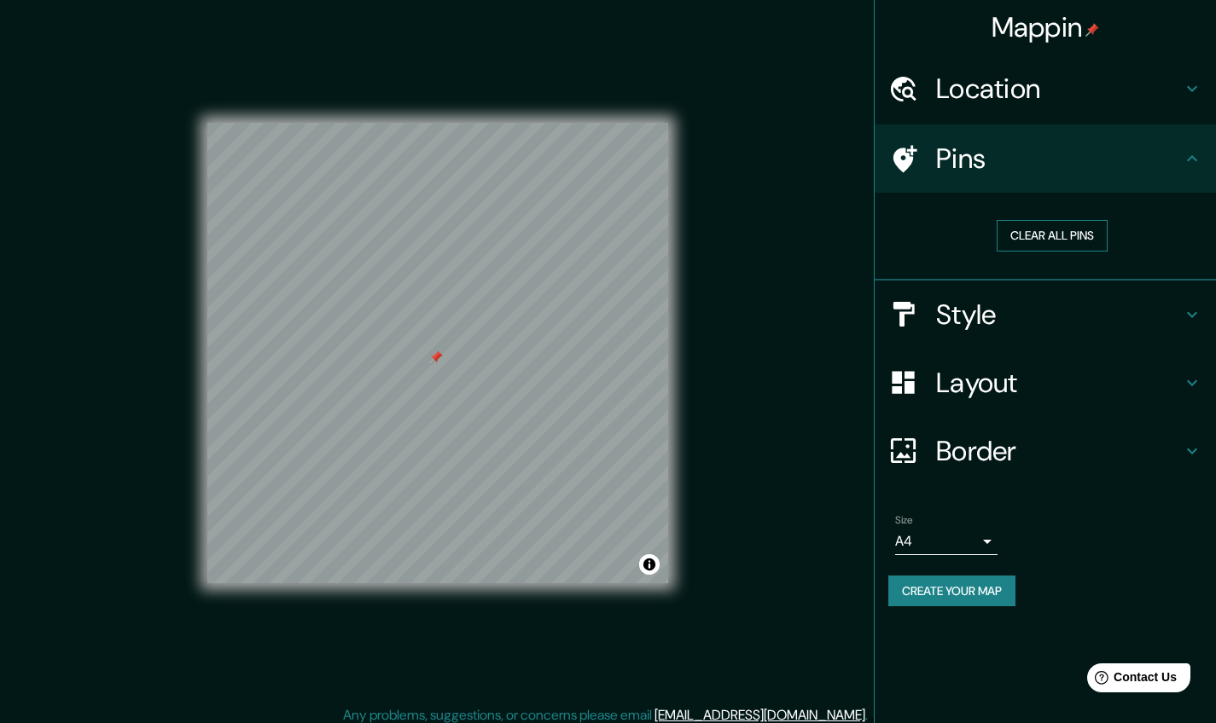
click at [1050, 231] on button "Clear all pins" at bounding box center [1051, 236] width 111 height 32
click at [977, 368] on h4 "Layout" at bounding box center [1059, 383] width 246 height 34
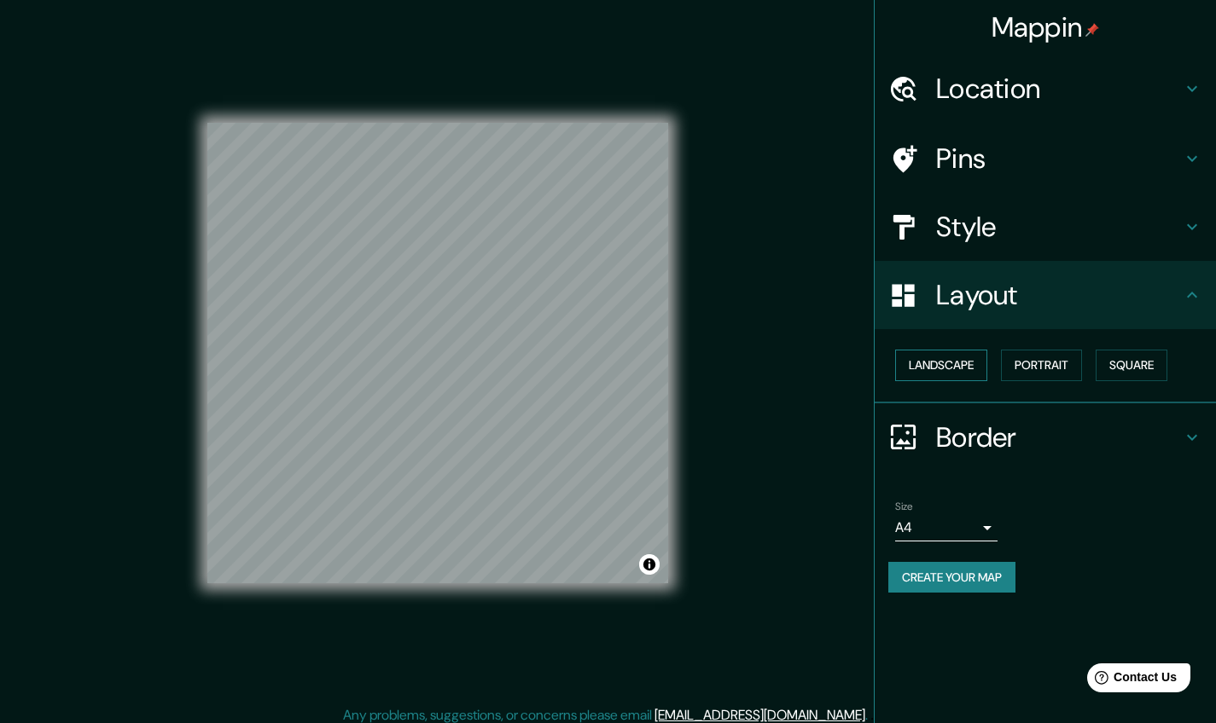
click at [964, 370] on button "Landscape" at bounding box center [941, 366] width 92 height 32
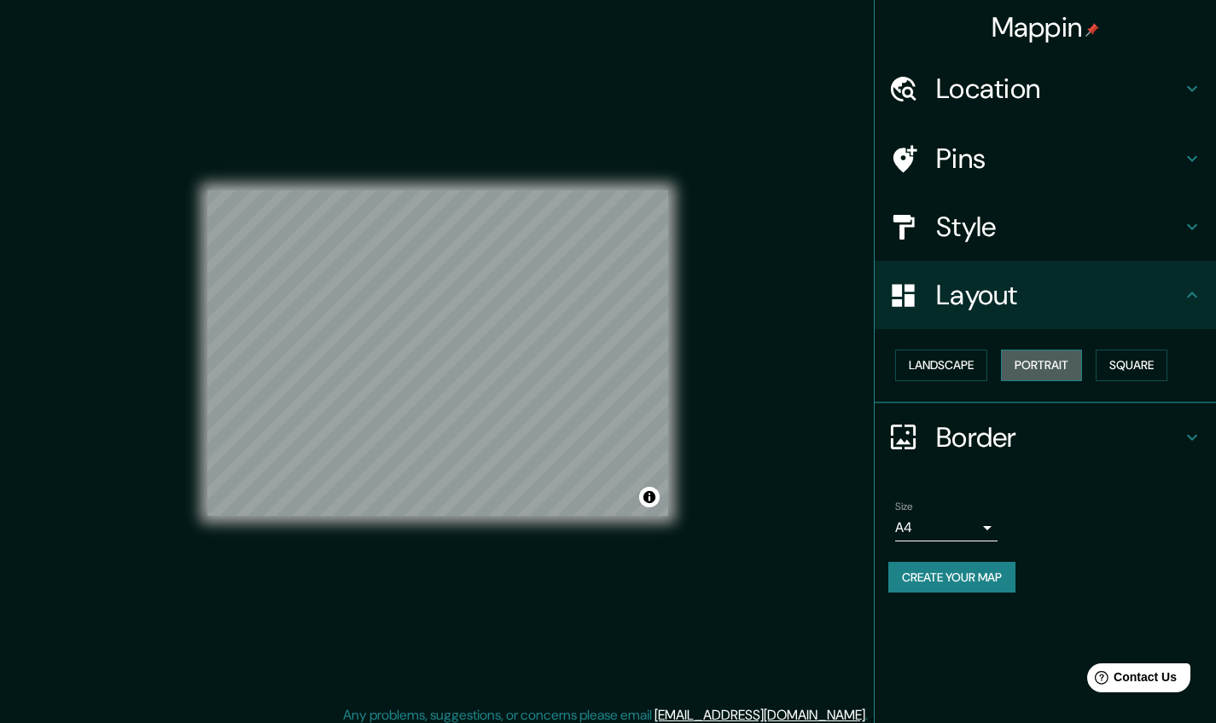
click at [1036, 369] on button "Portrait" at bounding box center [1041, 366] width 81 height 32
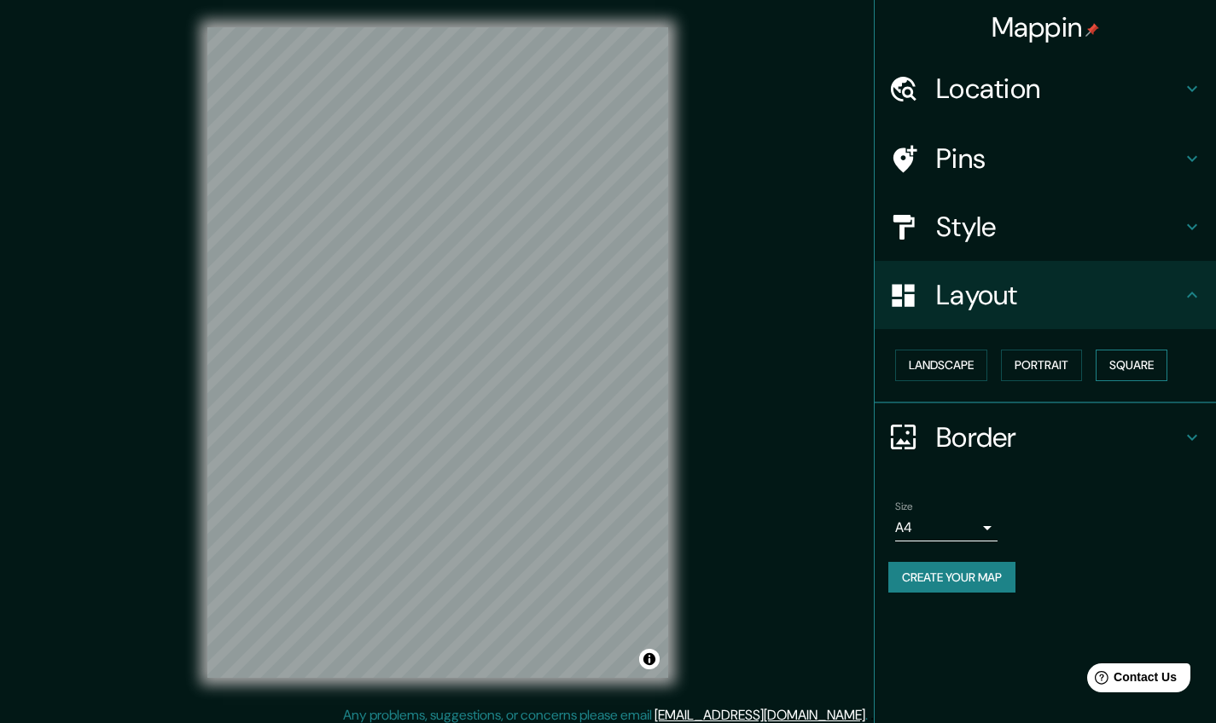
click at [1129, 371] on button "Square" at bounding box center [1131, 366] width 72 height 32
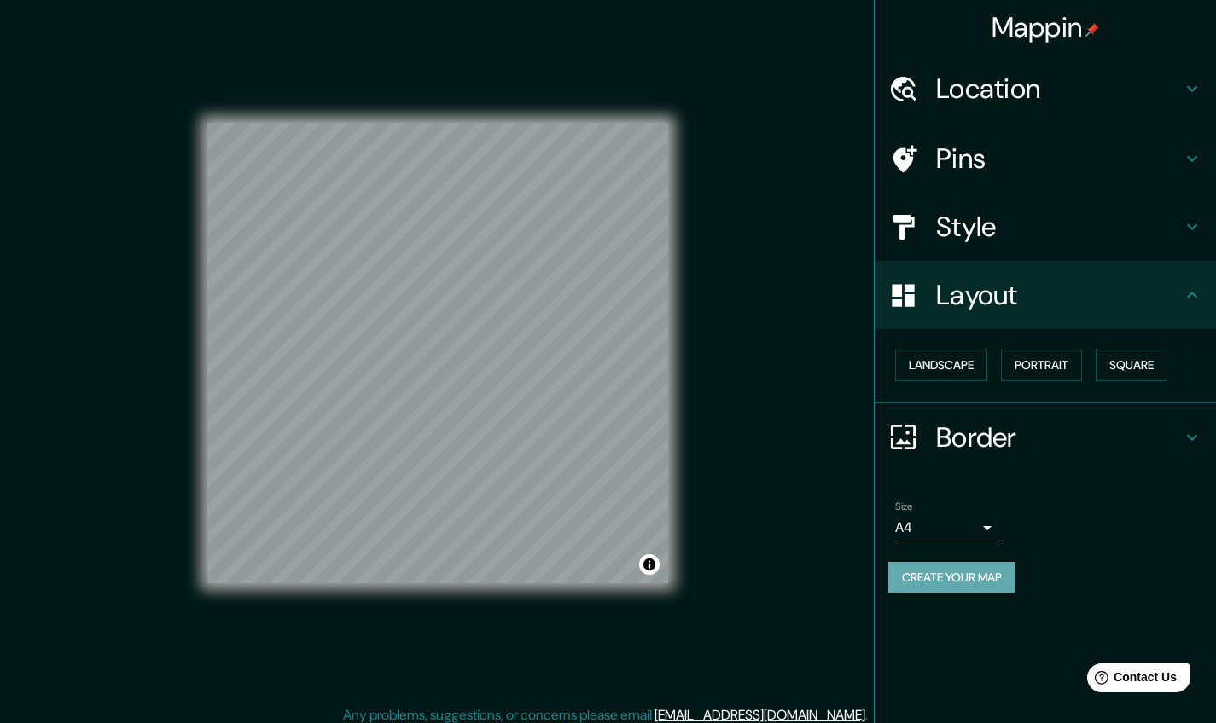
click at [975, 566] on button "Create your map" at bounding box center [951, 578] width 127 height 32
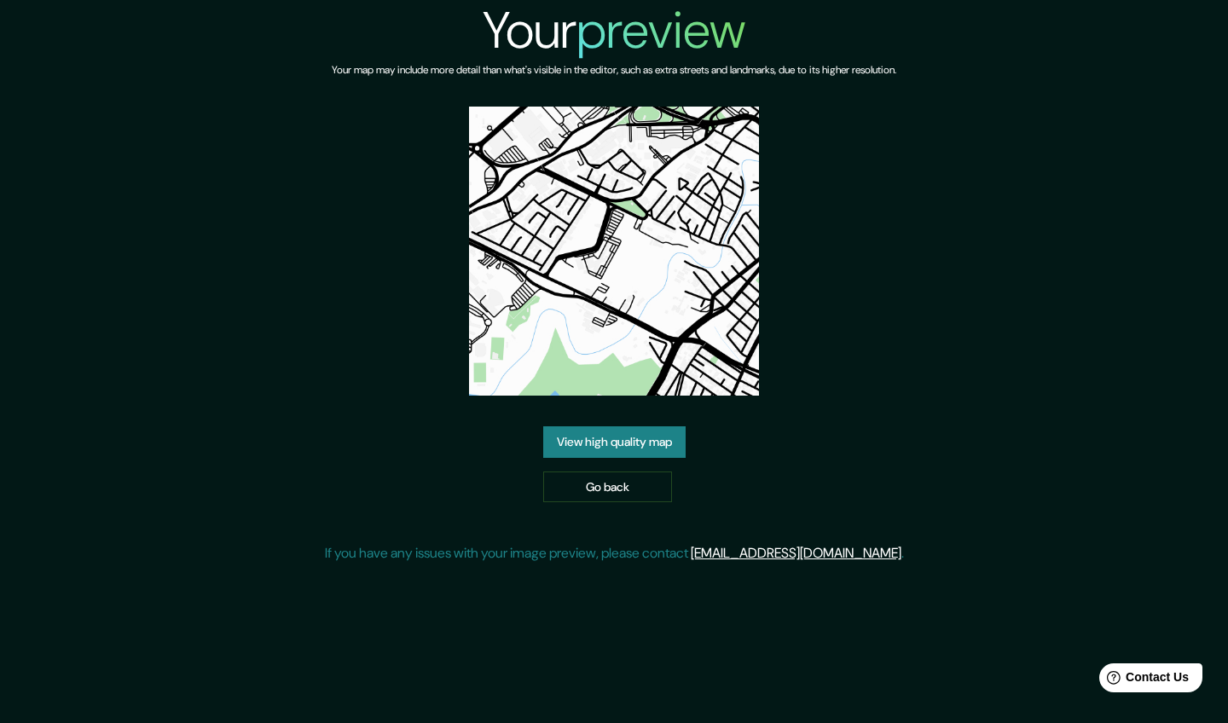
click at [666, 441] on link "View high quality map" at bounding box center [614, 443] width 142 height 32
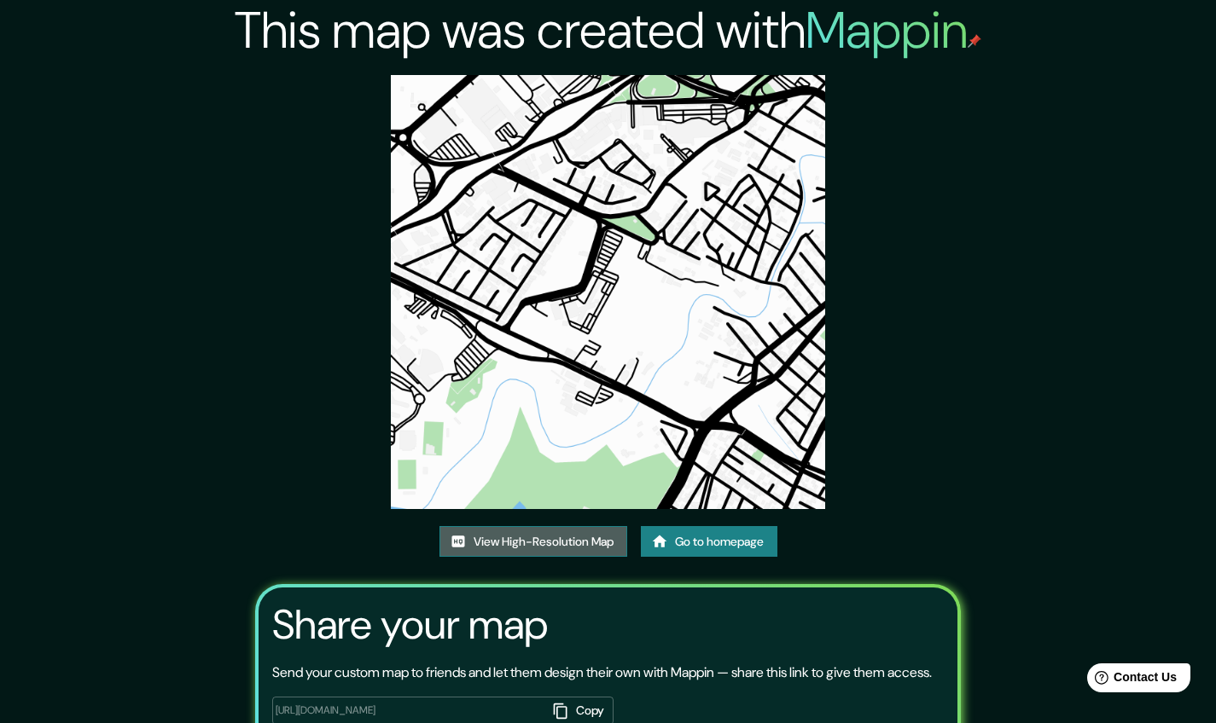
click at [564, 537] on link "View High-Resolution Map" at bounding box center [533, 542] width 188 height 32
